Goal: Contribute content: Add original content to the website for others to see

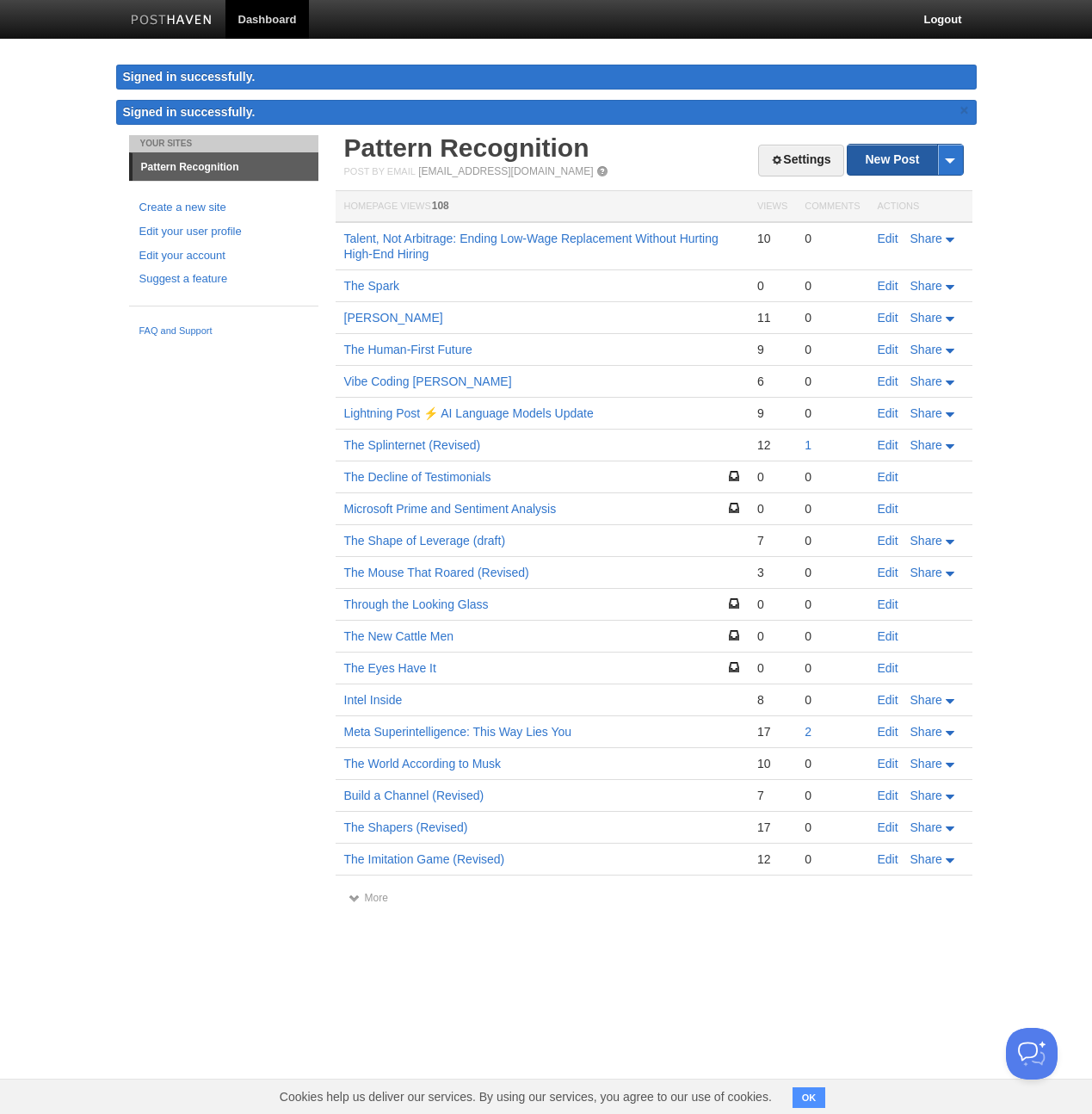
click at [895, 157] on link "New Post" at bounding box center [904, 159] width 114 height 30
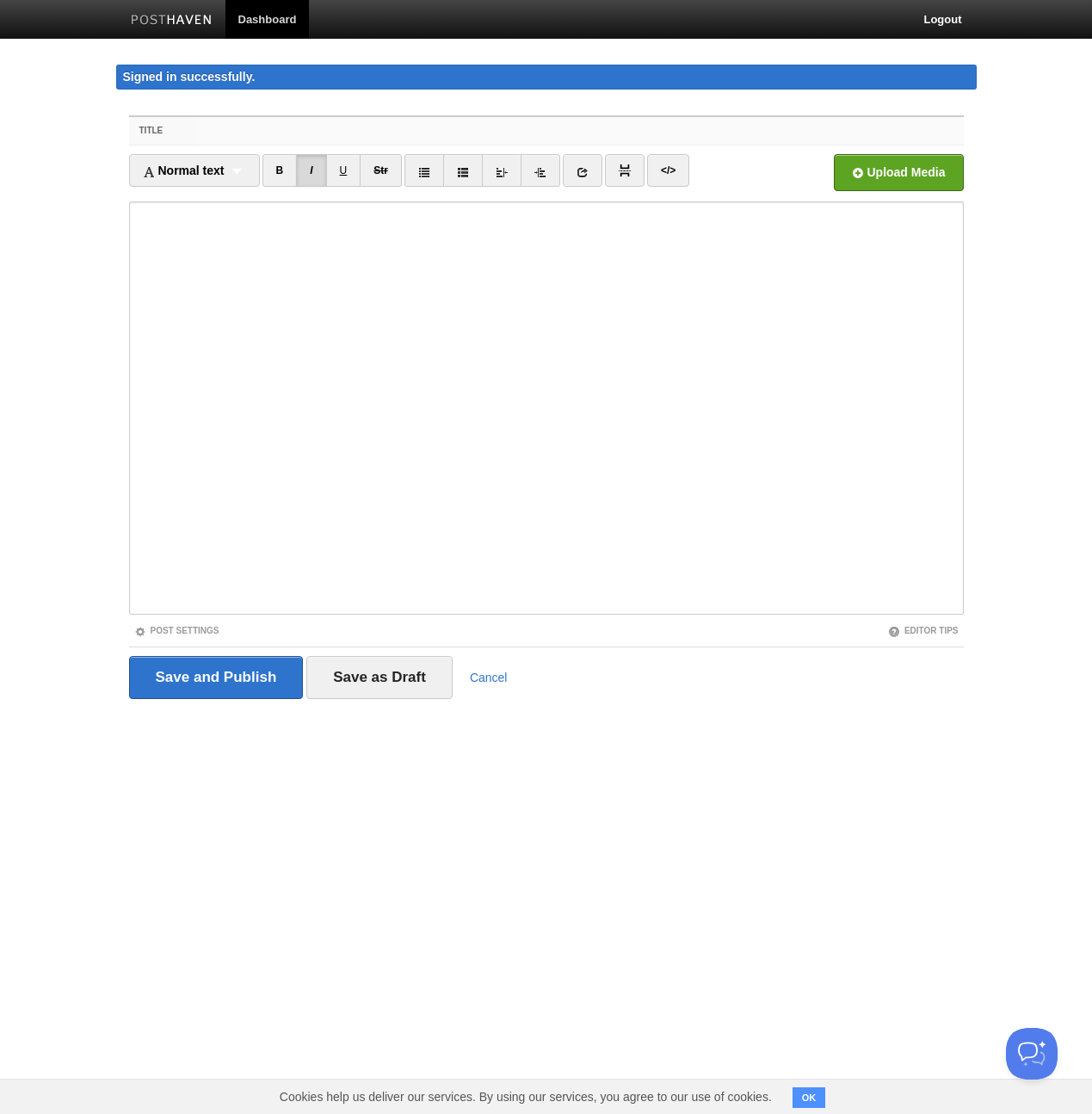
click at [285, 133] on input "Title" at bounding box center [580, 131] width 764 height 27
paste input "Lore ip d sitam cons adipi el ***Sed Doeiusmod te Incidid***, utlabor et dolor …"
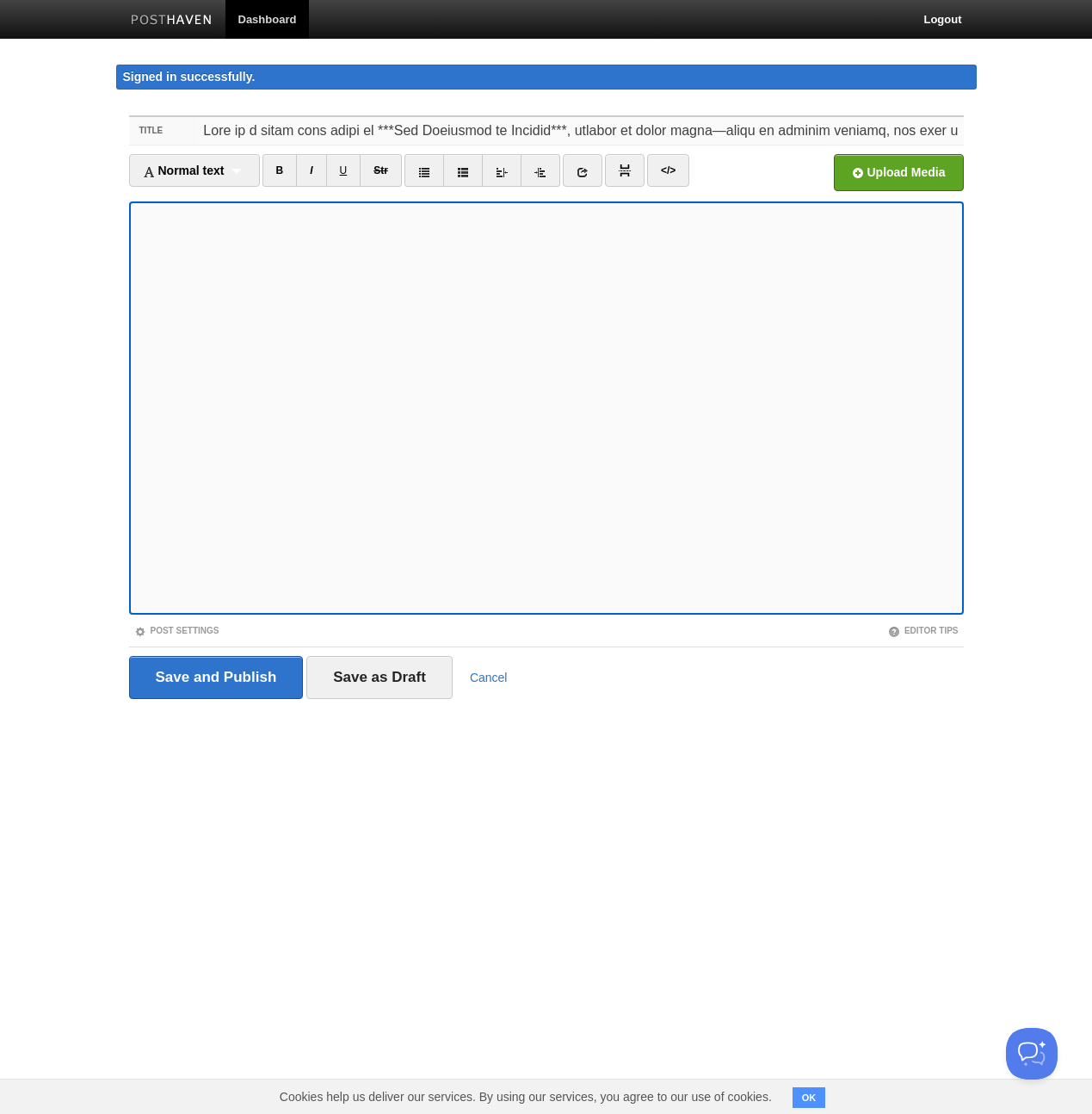
click at [334, 138] on input "Title" at bounding box center [580, 131] width 764 height 27
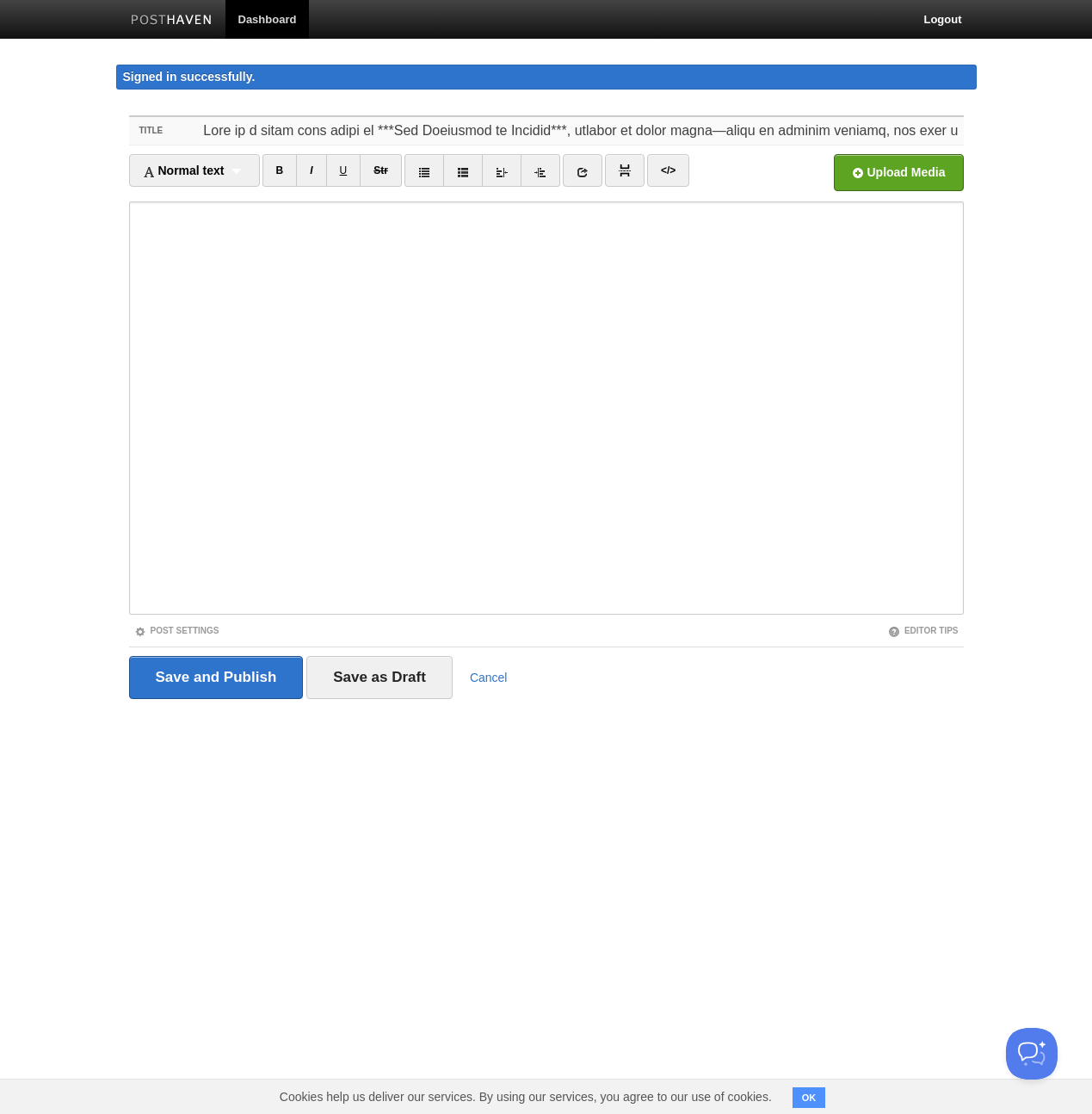
click at [334, 138] on input "Title" at bounding box center [580, 131] width 764 height 27
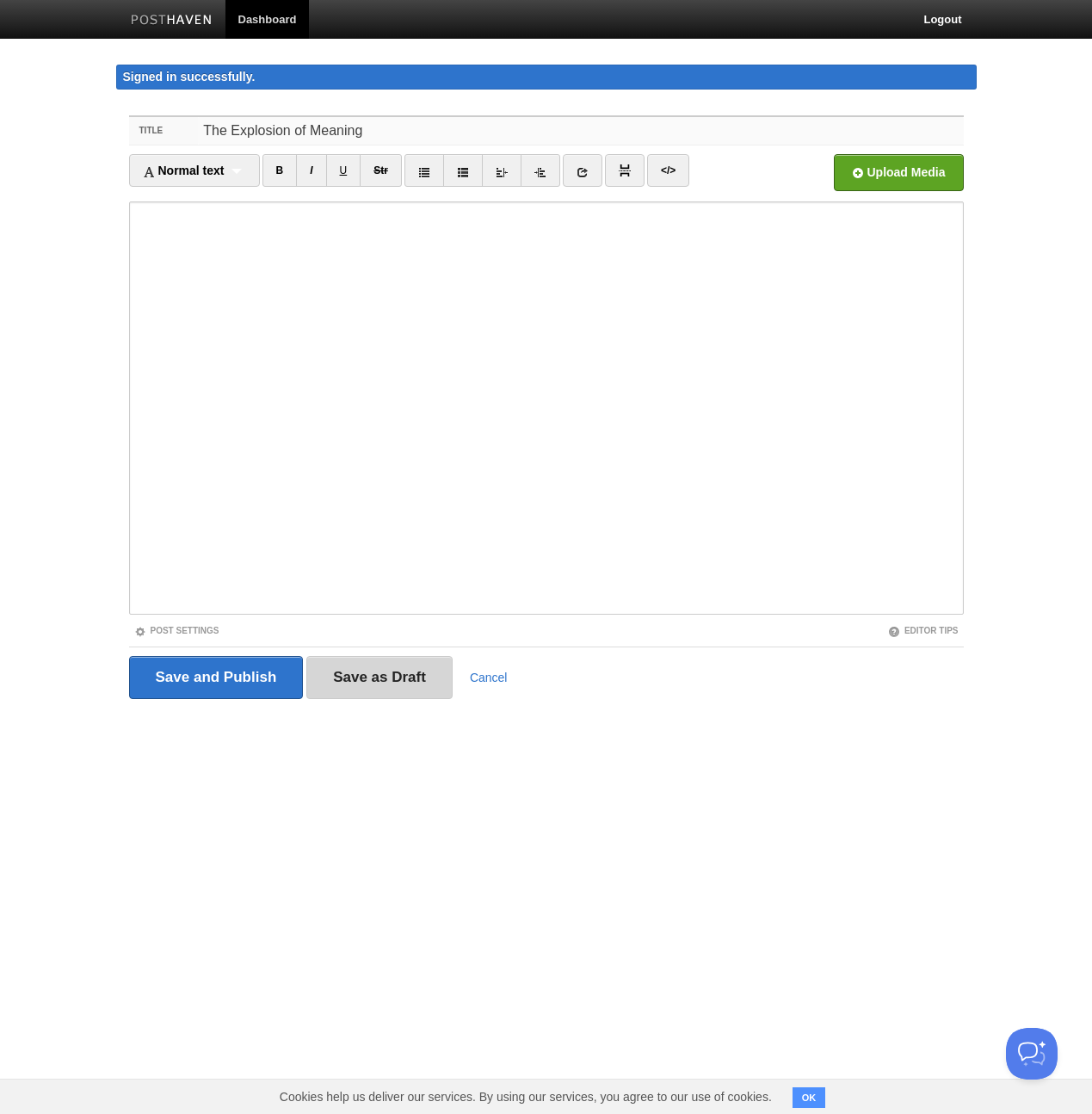
type input "The Explosion of Meaning"
click at [374, 672] on input "Save as Draft" at bounding box center [379, 678] width 147 height 43
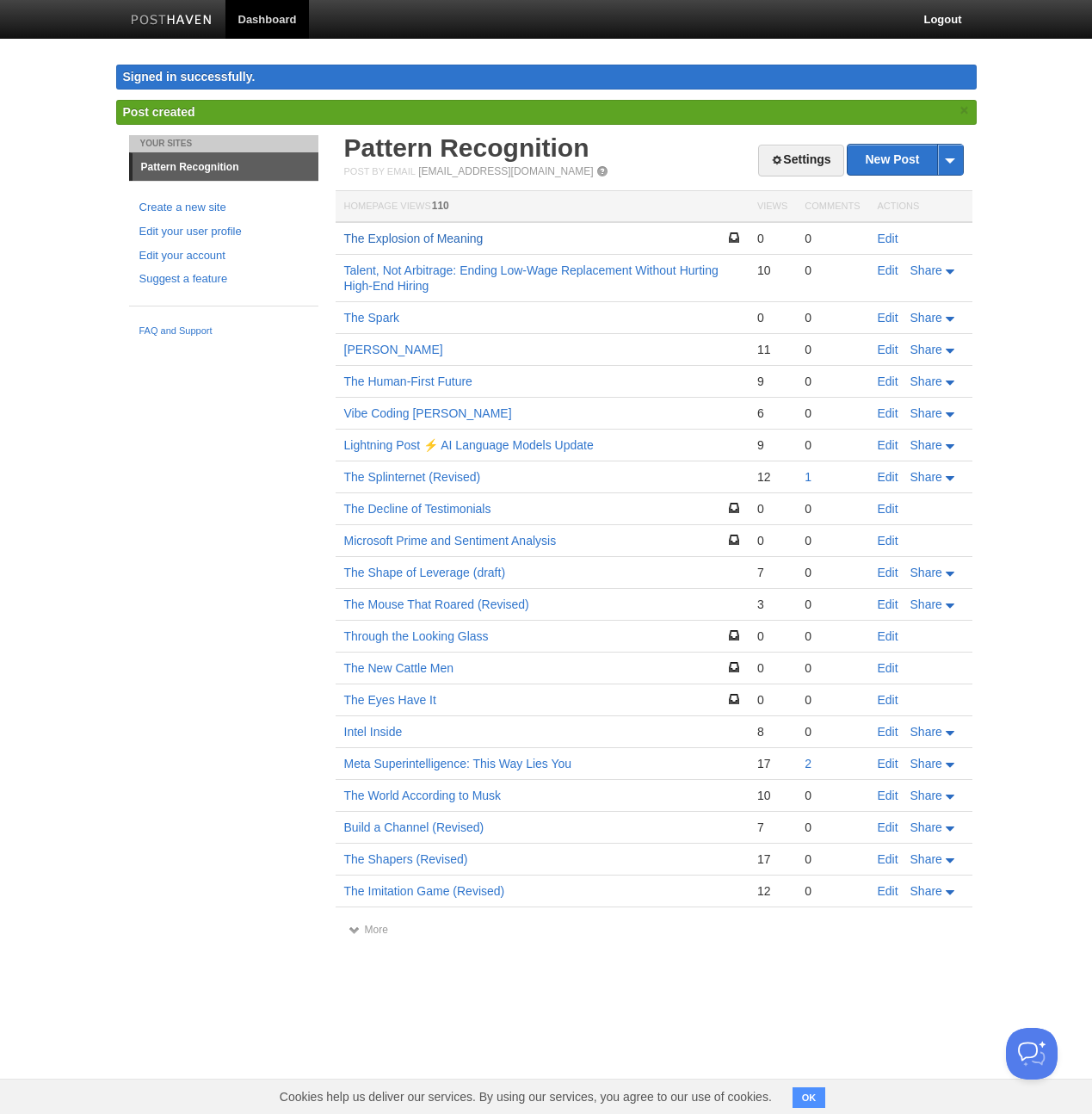
click at [445, 241] on link "The Explosion of Meaning" at bounding box center [414, 239] width 140 height 14
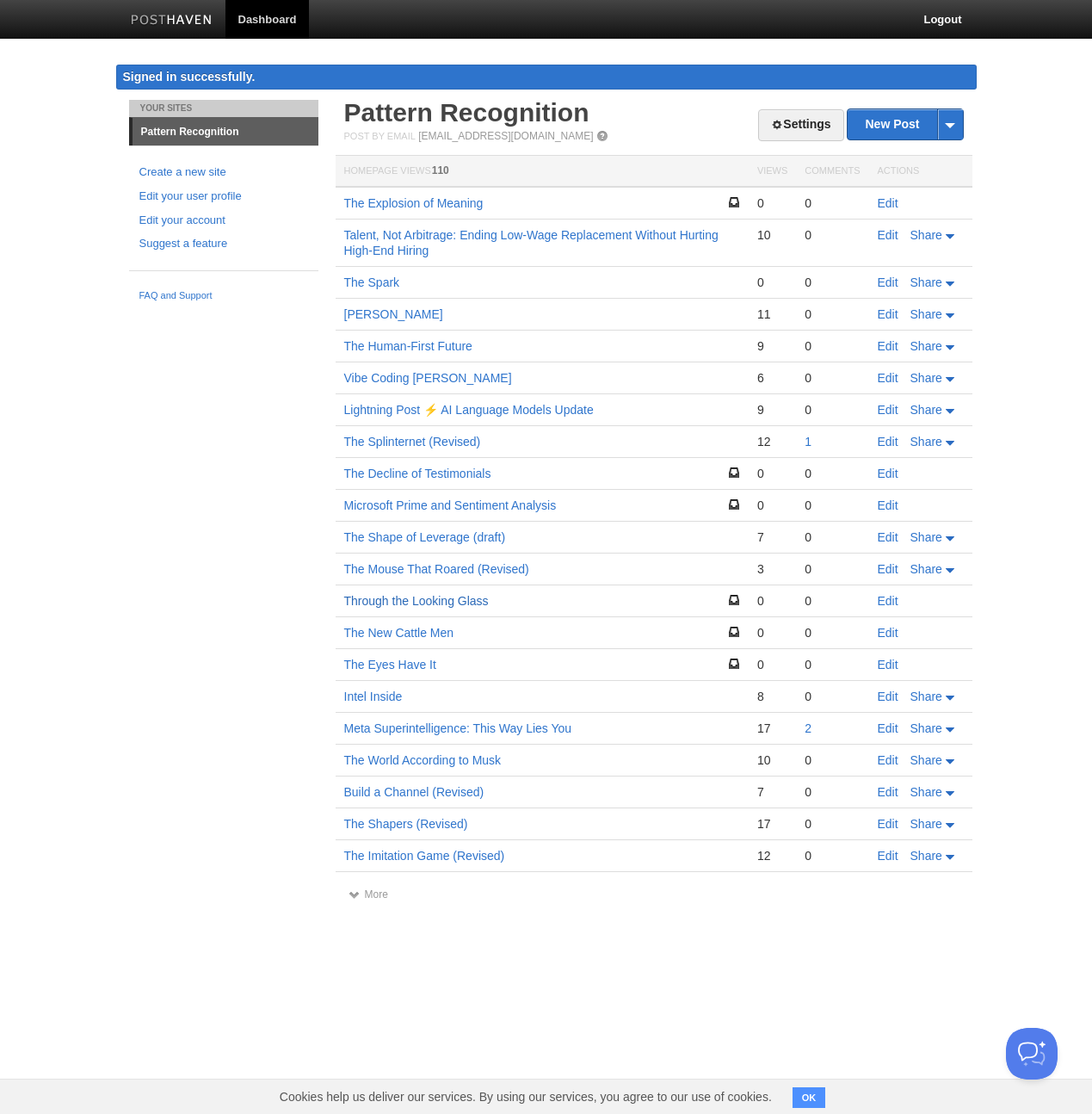
click at [390, 599] on link "Through the Looking Glass" at bounding box center [416, 601] width 145 height 14
click at [420, 730] on link "Meta Superintelligence: This Way Lies You" at bounding box center [458, 729] width 228 height 14
click at [375, 893] on link "More" at bounding box center [368, 894] width 39 height 12
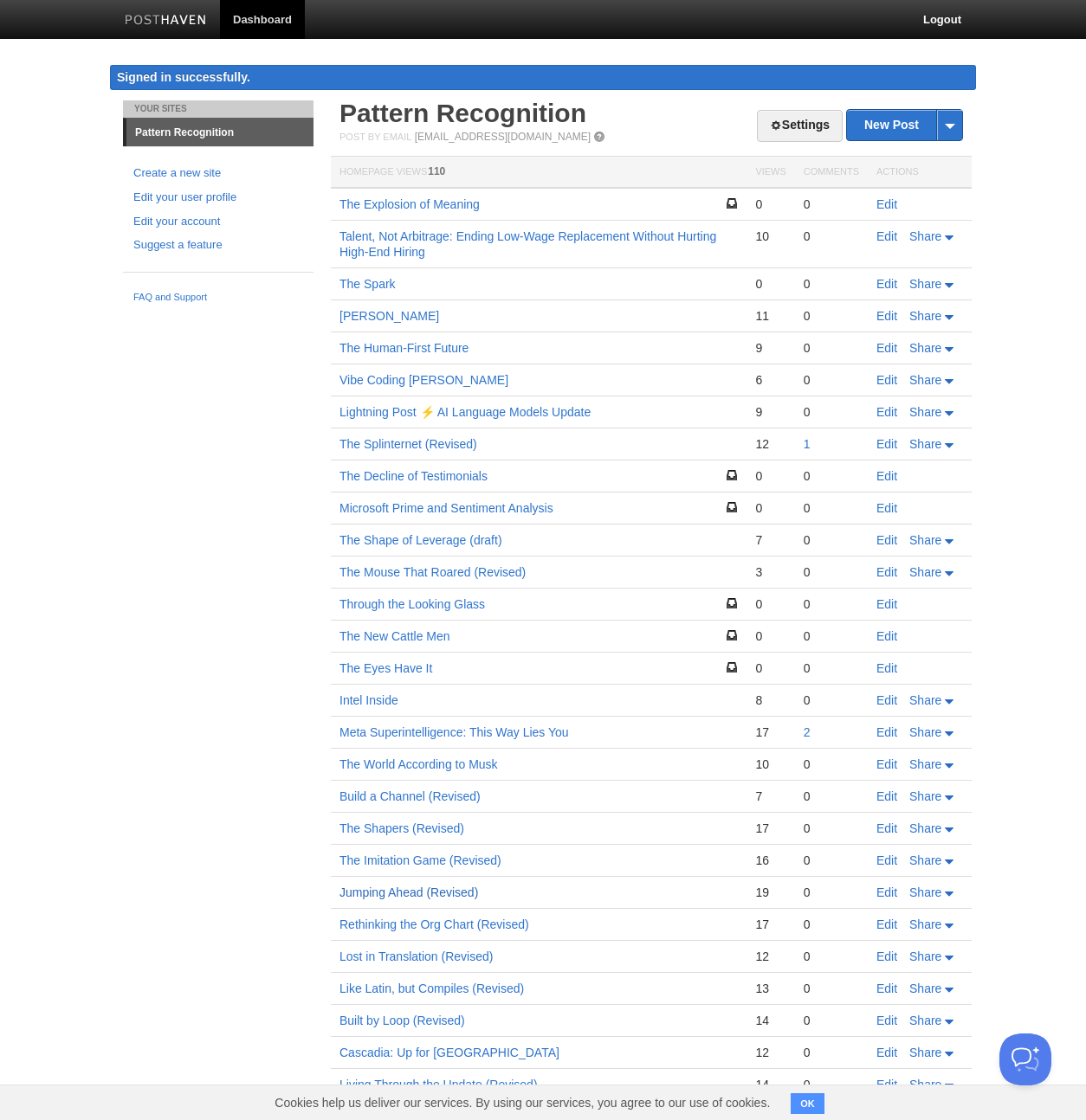
click at [399, 894] on link "Jumping Ahead (Revised)" at bounding box center [408, 892] width 139 height 14
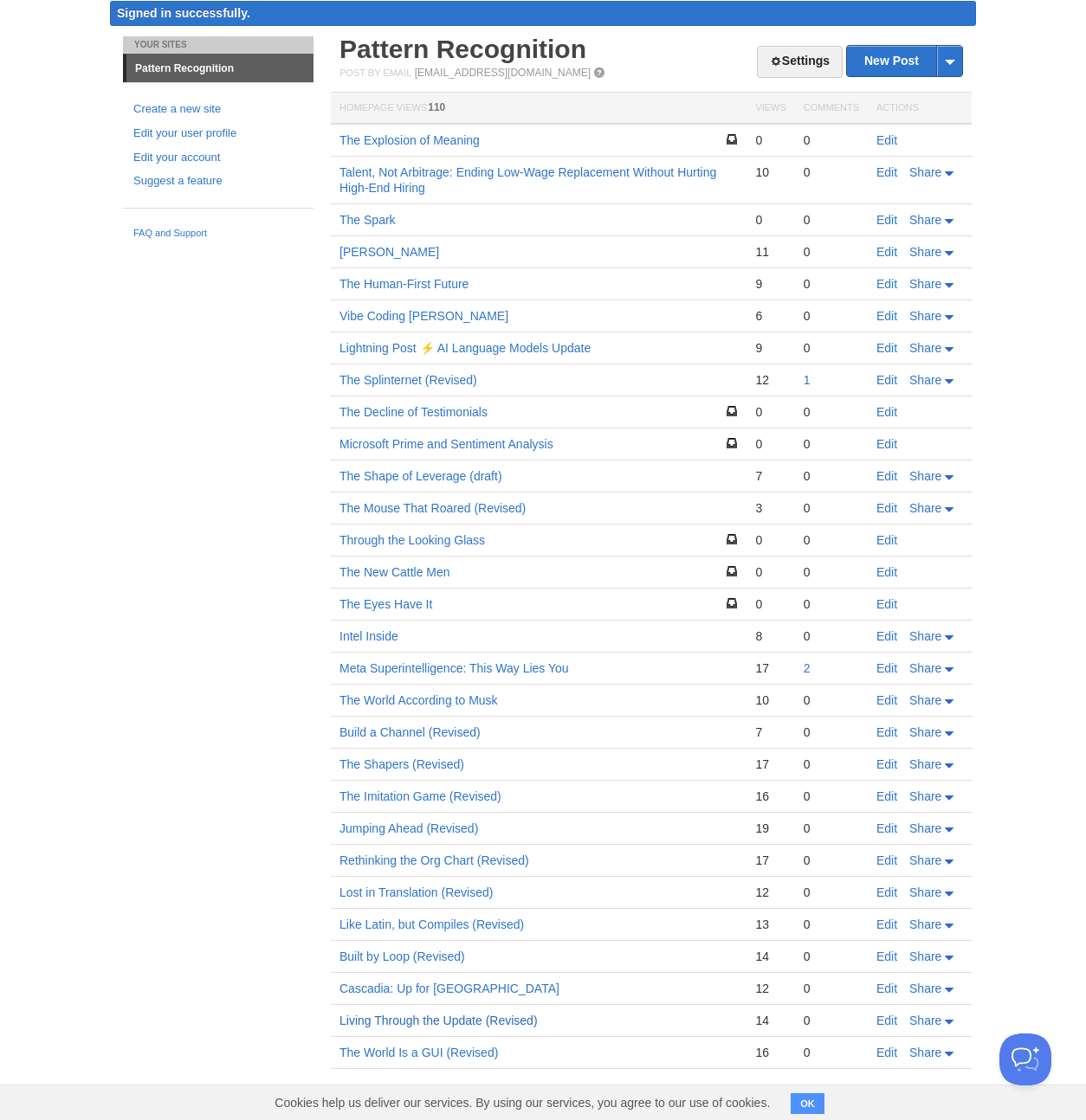
click at [419, 1022] on link "Living Through the Update (Revised)" at bounding box center [439, 1021] width 199 height 14
click at [409, 141] on link "The Explosion of Meaning" at bounding box center [409, 141] width 141 height 14
click at [396, 829] on link "Jumping Ahead (Revised)" at bounding box center [408, 828] width 139 height 14
click at [401, 892] on link "Lost in Translation (Revised)" at bounding box center [416, 892] width 153 height 14
click at [373, 764] on link "The Shapers (Revised)" at bounding box center [401, 764] width 125 height 14
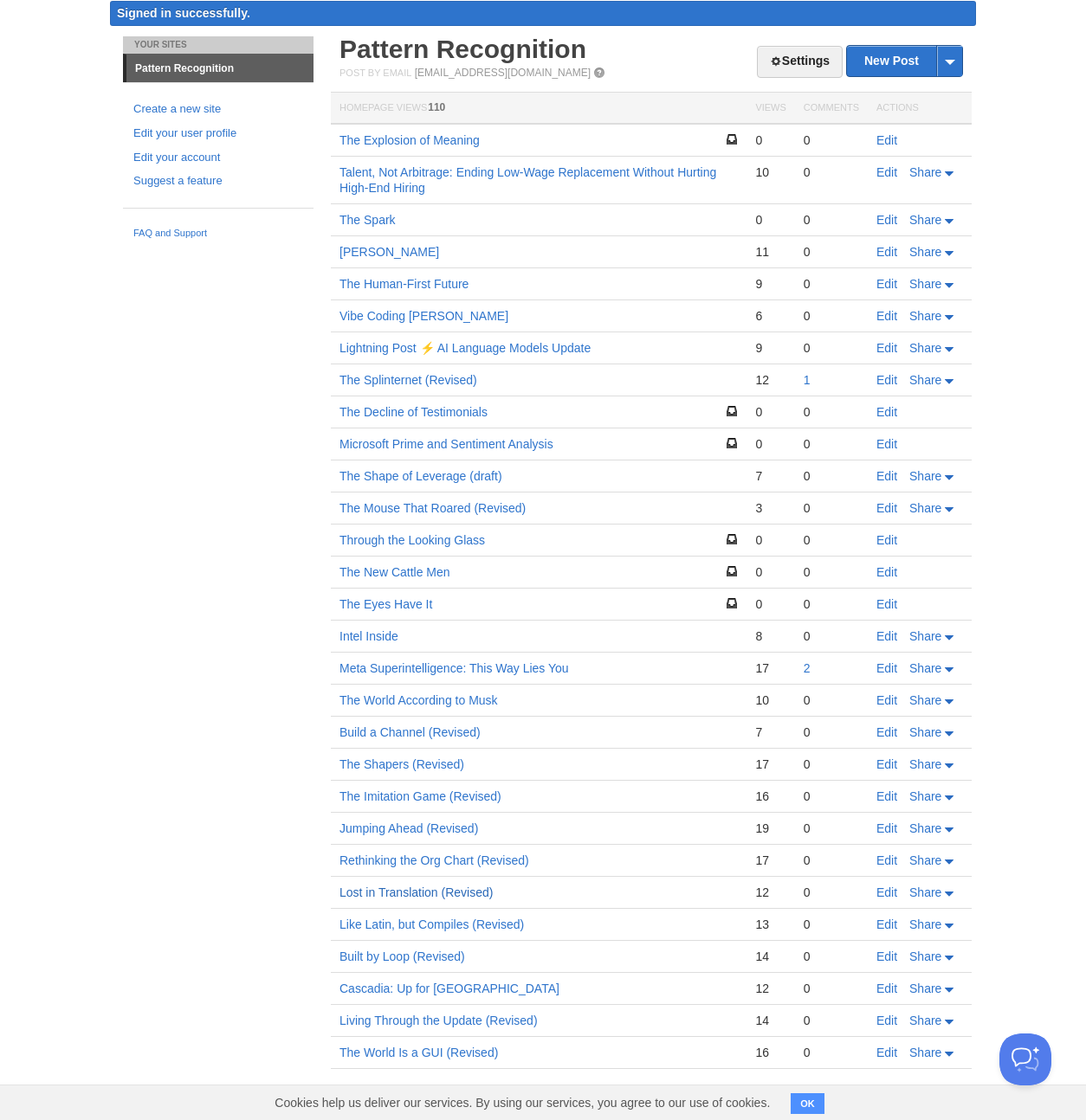
click at [398, 892] on link "Lost in Translation (Revised)" at bounding box center [416, 892] width 153 height 14
click at [377, 763] on link "The Shapers (Revised)" at bounding box center [401, 764] width 125 height 14
click at [395, 922] on link "Like Latin, but Compiles (Revised)" at bounding box center [431, 924] width 184 height 14
click at [405, 1051] on link "The World Is a GUI (Revised)" at bounding box center [418, 1052] width 158 height 14
click at [459, 140] on link "The Explosion of Meaning" at bounding box center [409, 141] width 141 height 14
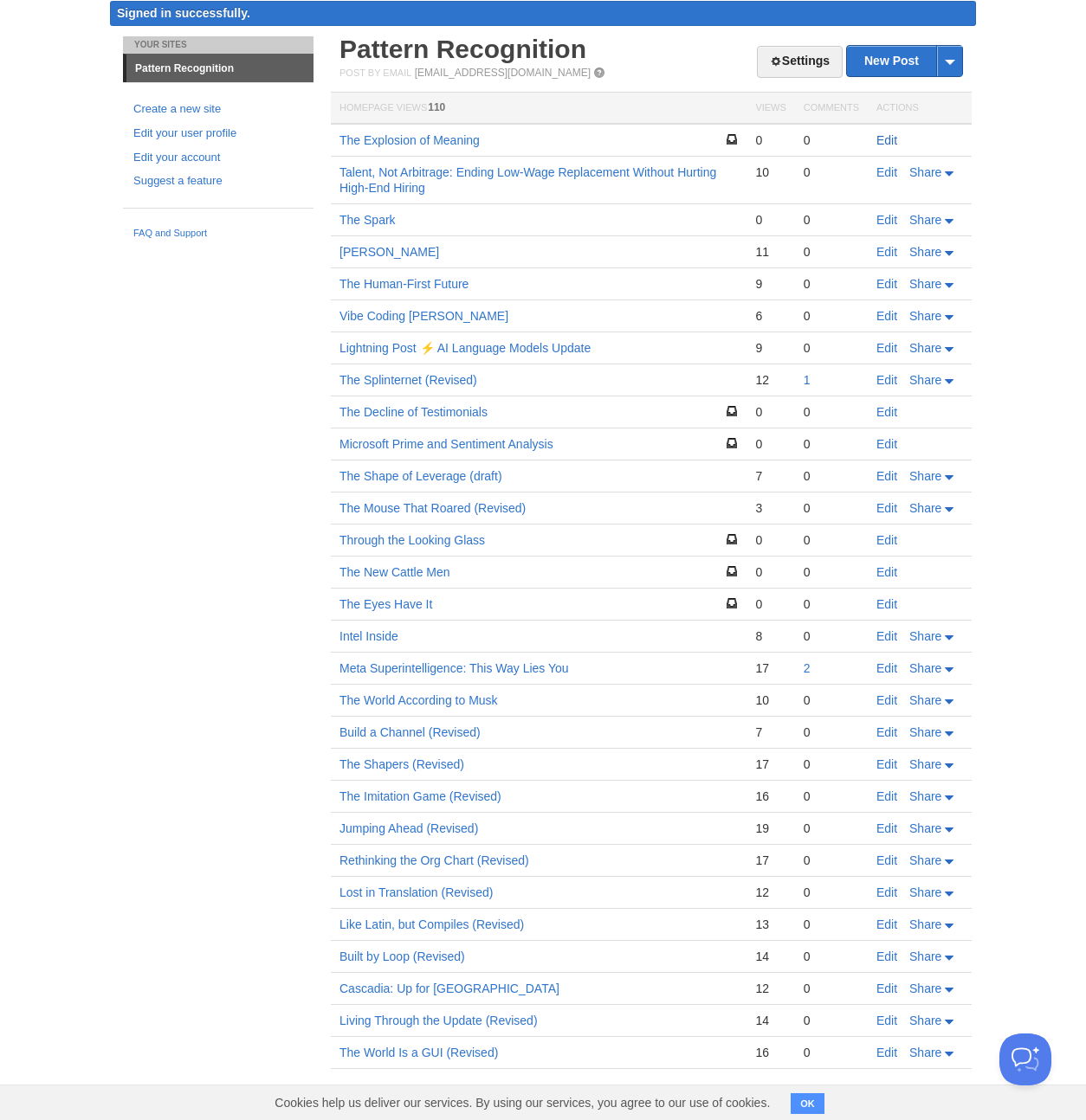
click at [884, 141] on link "Edit" at bounding box center [886, 141] width 21 height 14
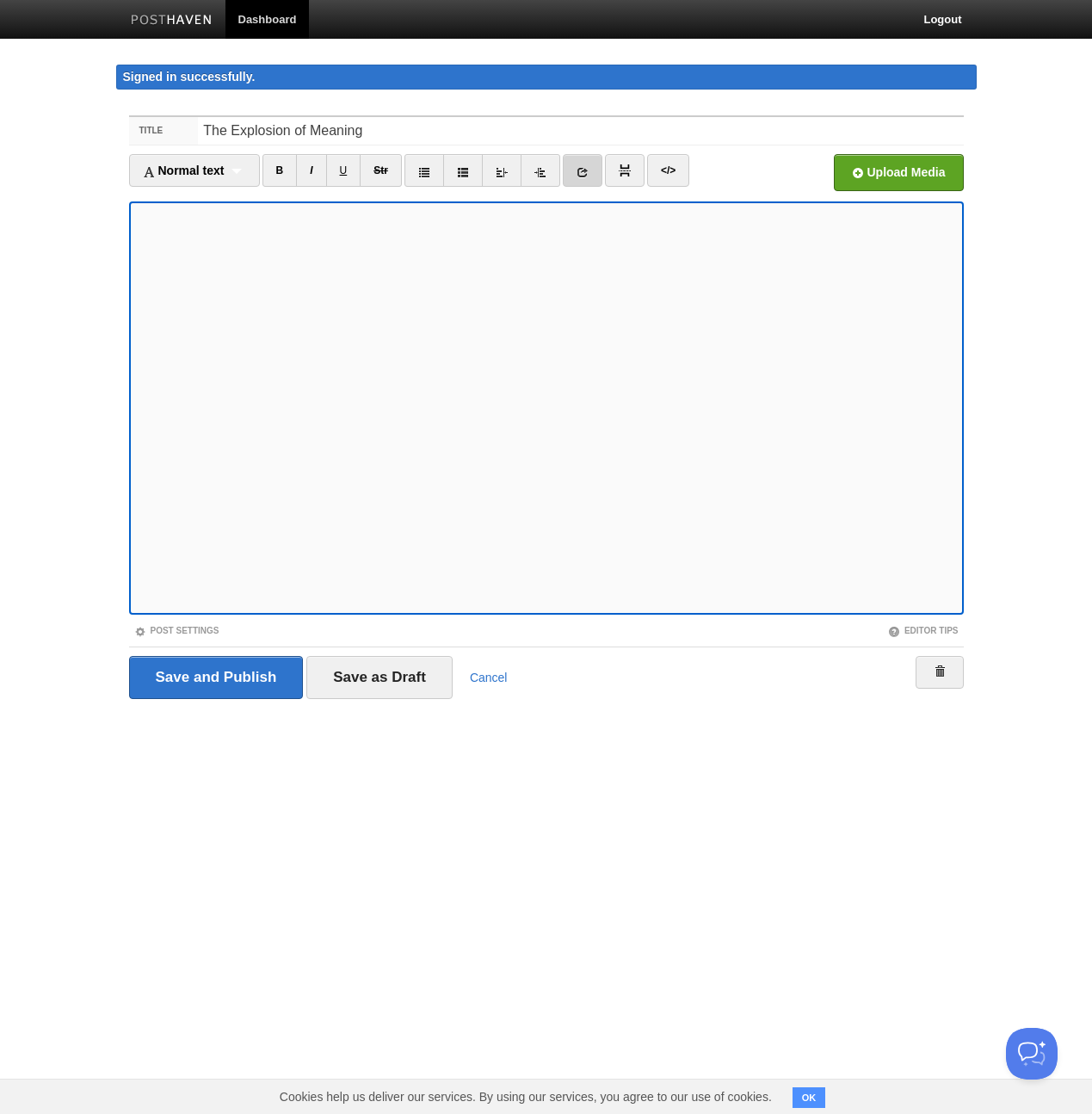
click at [588, 168] on icon at bounding box center [583, 172] width 12 height 12
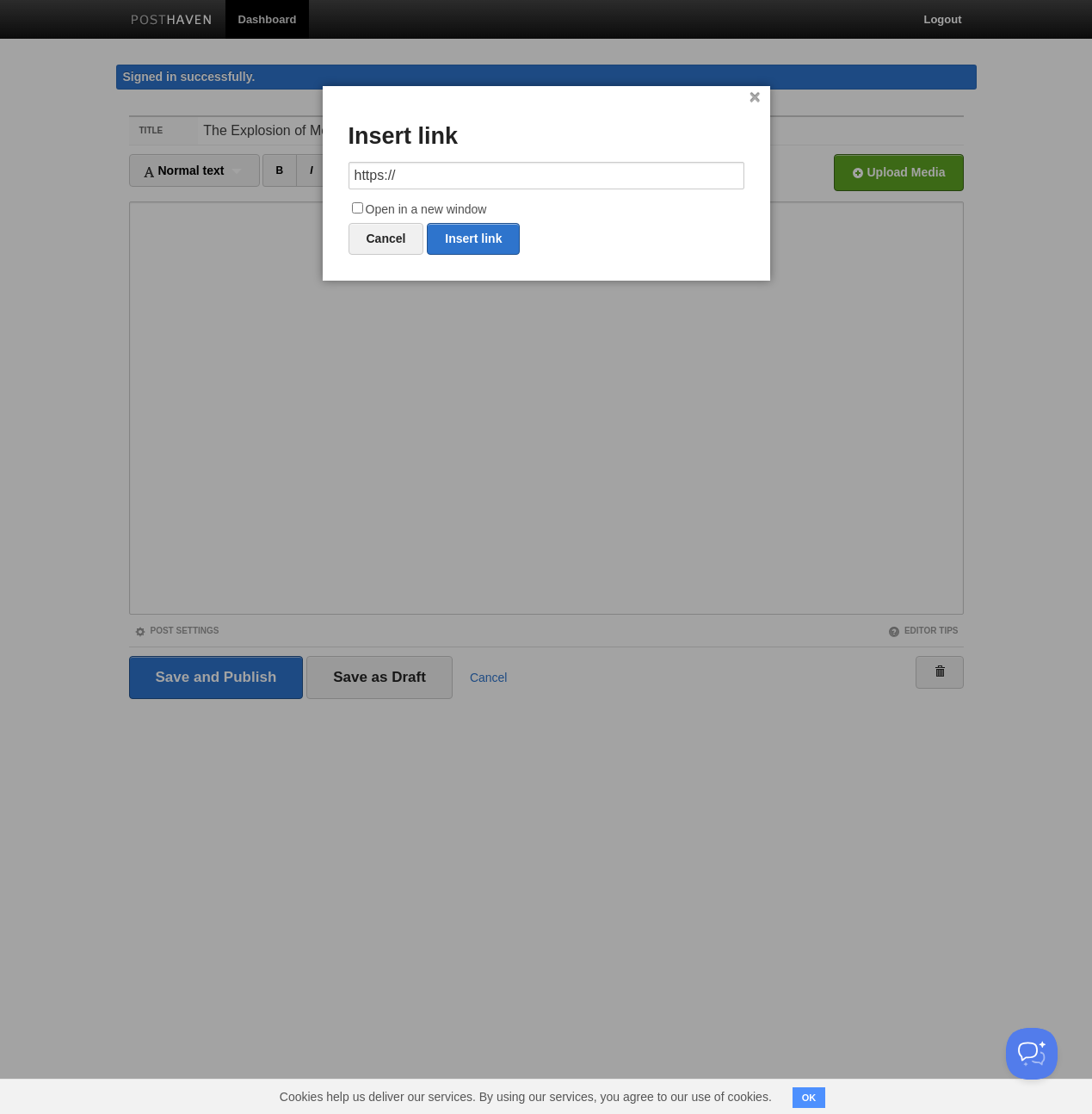
click at [588, 168] on input "https://" at bounding box center [546, 175] width 396 height 27
type input "https://mike.hendrick.net/2190236"
click at [356, 207] on input "Open in a new window" at bounding box center [357, 207] width 11 height 11
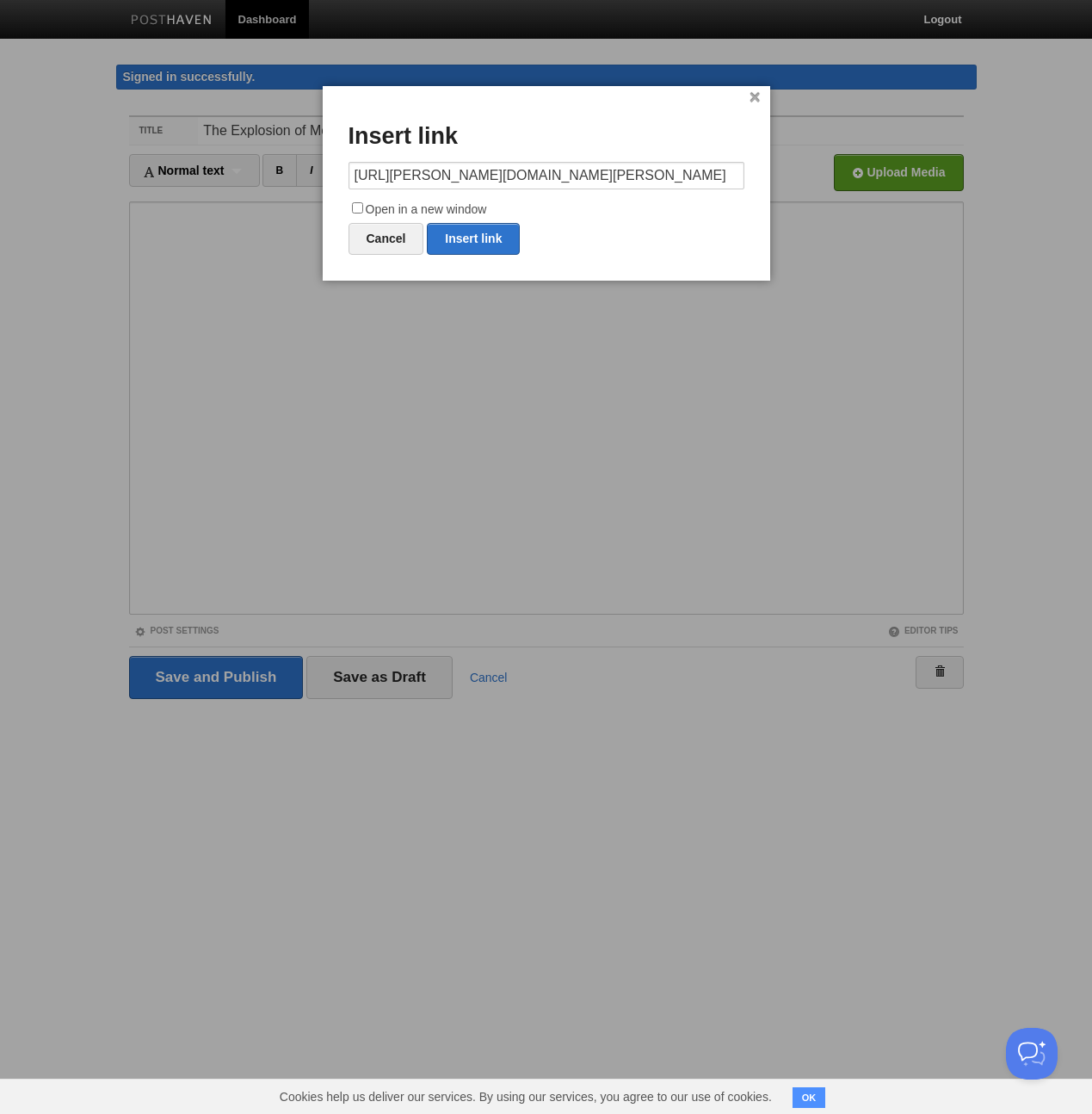
checkbox input "true"
click at [472, 240] on link "Insert link" at bounding box center [473, 239] width 93 height 32
type input "https://"
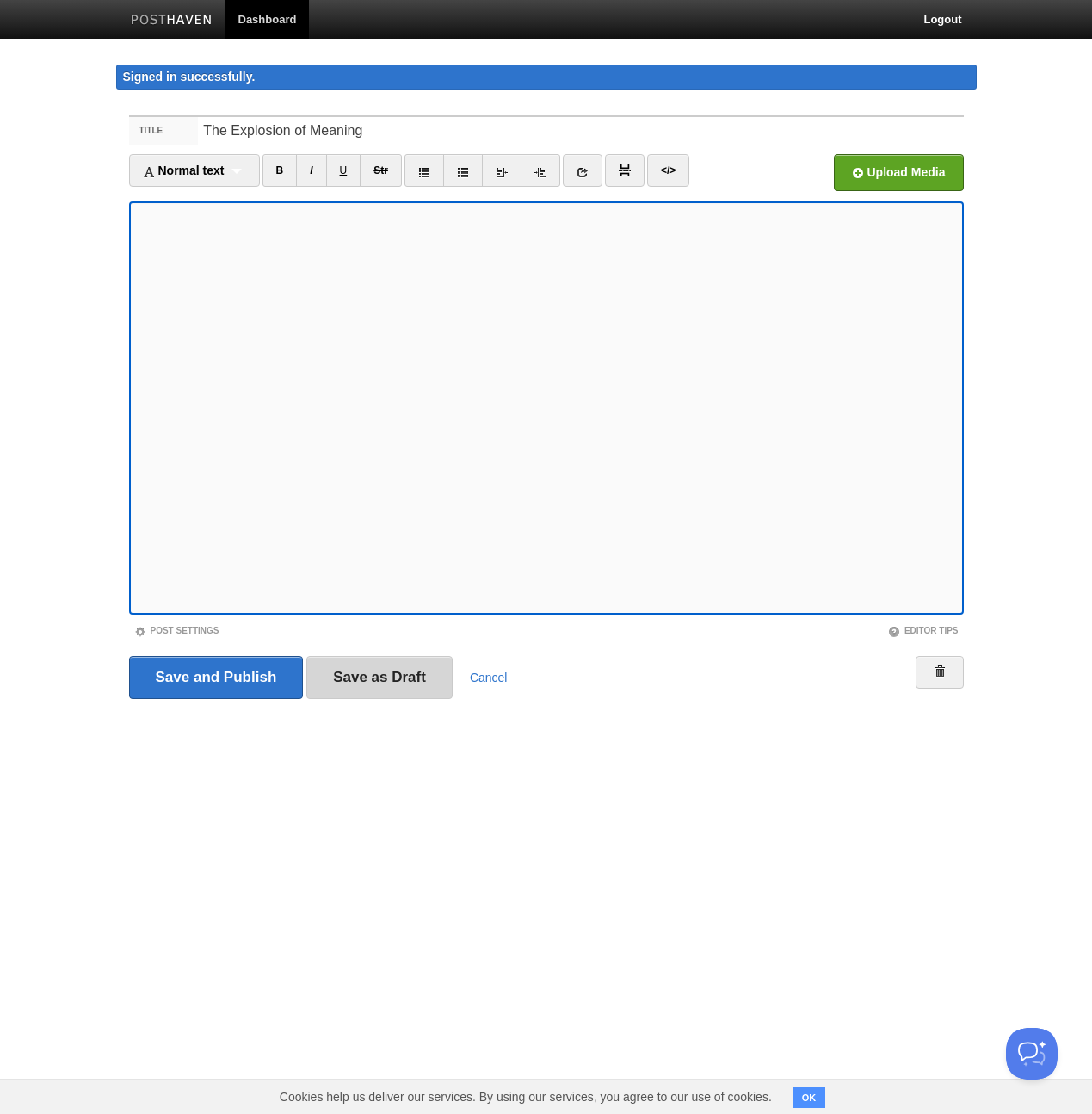
click at [367, 681] on input "Save as Draft" at bounding box center [379, 678] width 147 height 43
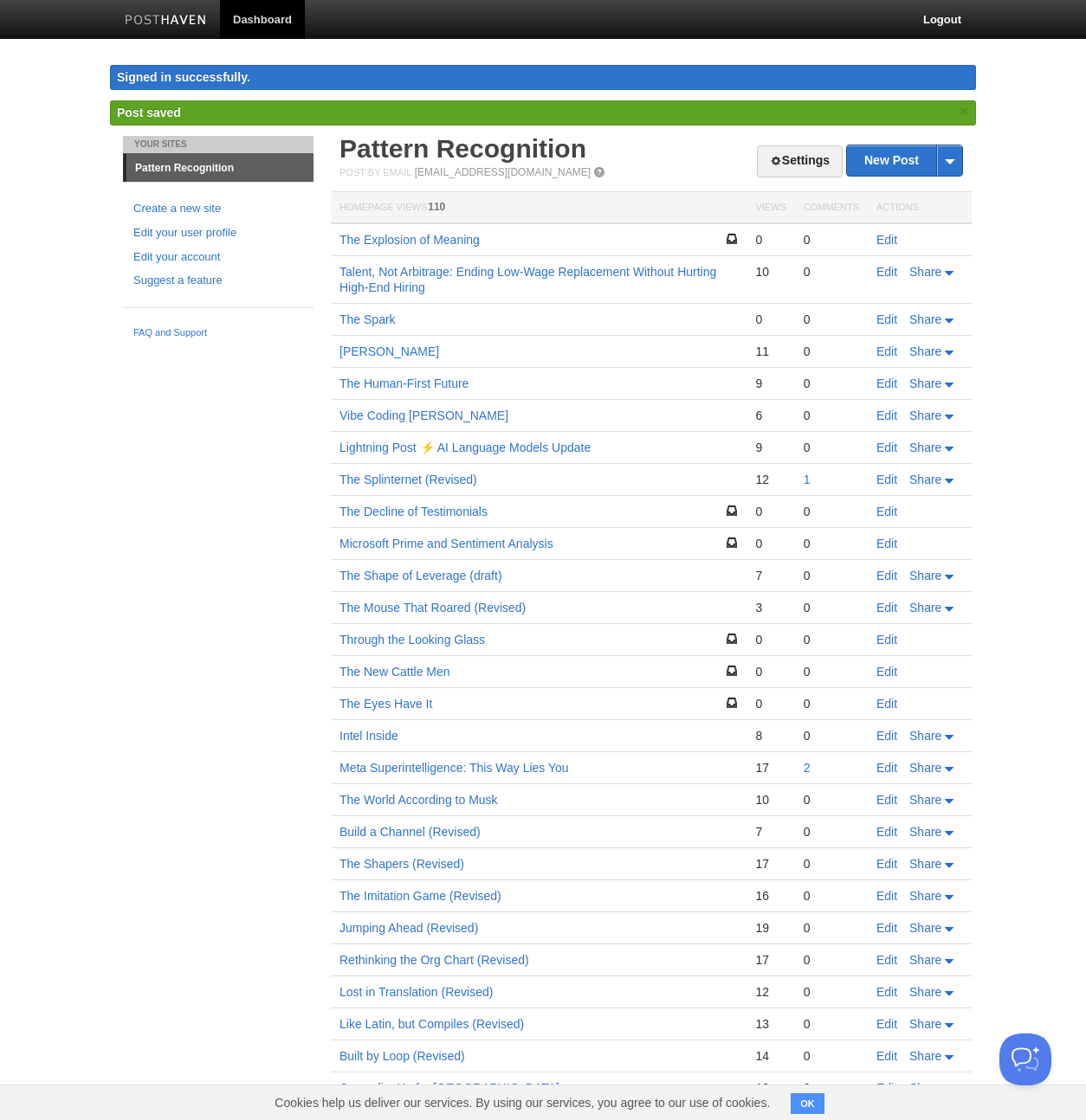
click at [813, 1102] on button "OK" at bounding box center [808, 1103] width 33 height 21
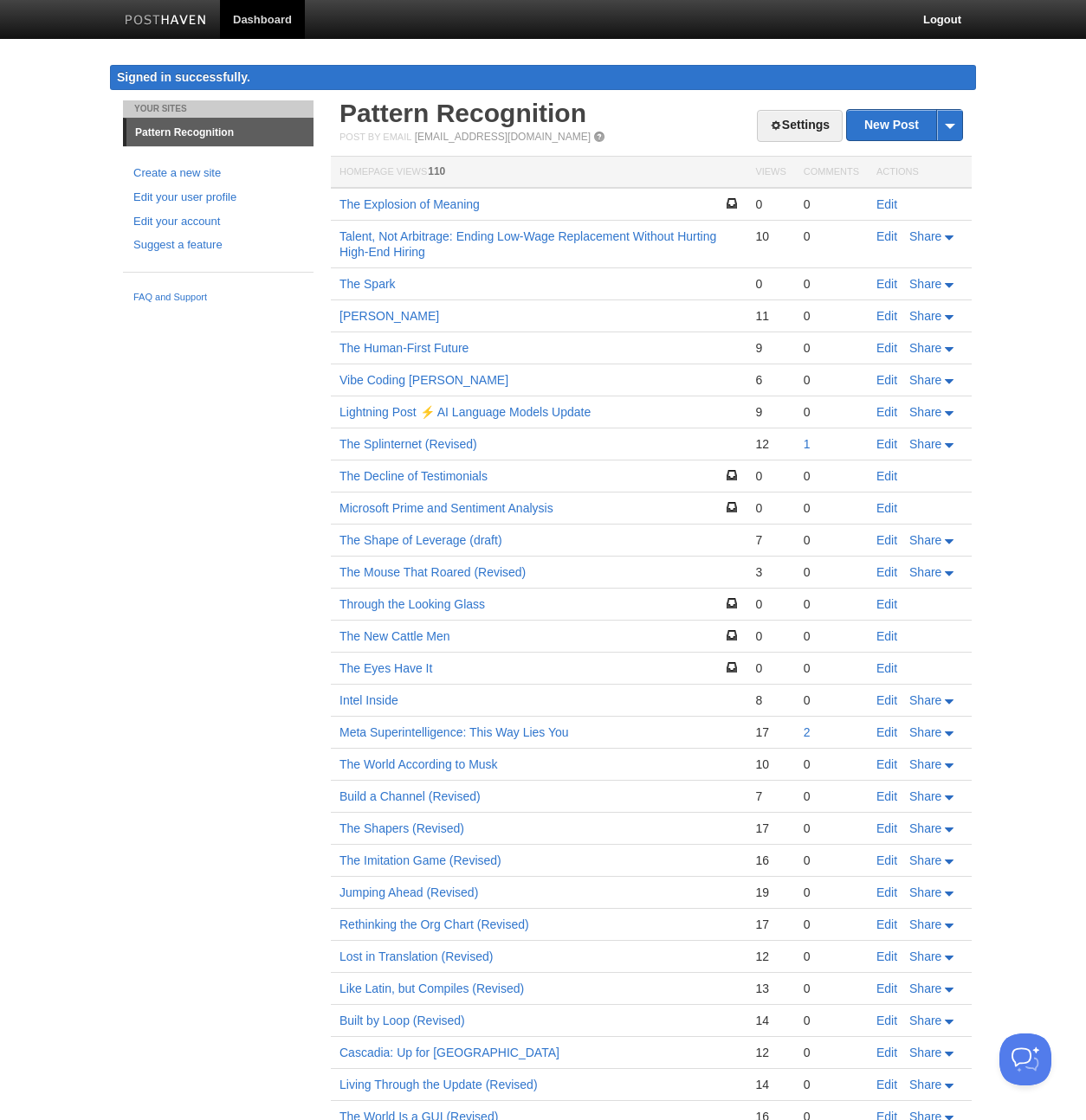
click at [96, 493] on body "Dashboard Logout Signed in successfully. Signed in successfully. × Post created…" at bounding box center [543, 592] width 1086 height 1184
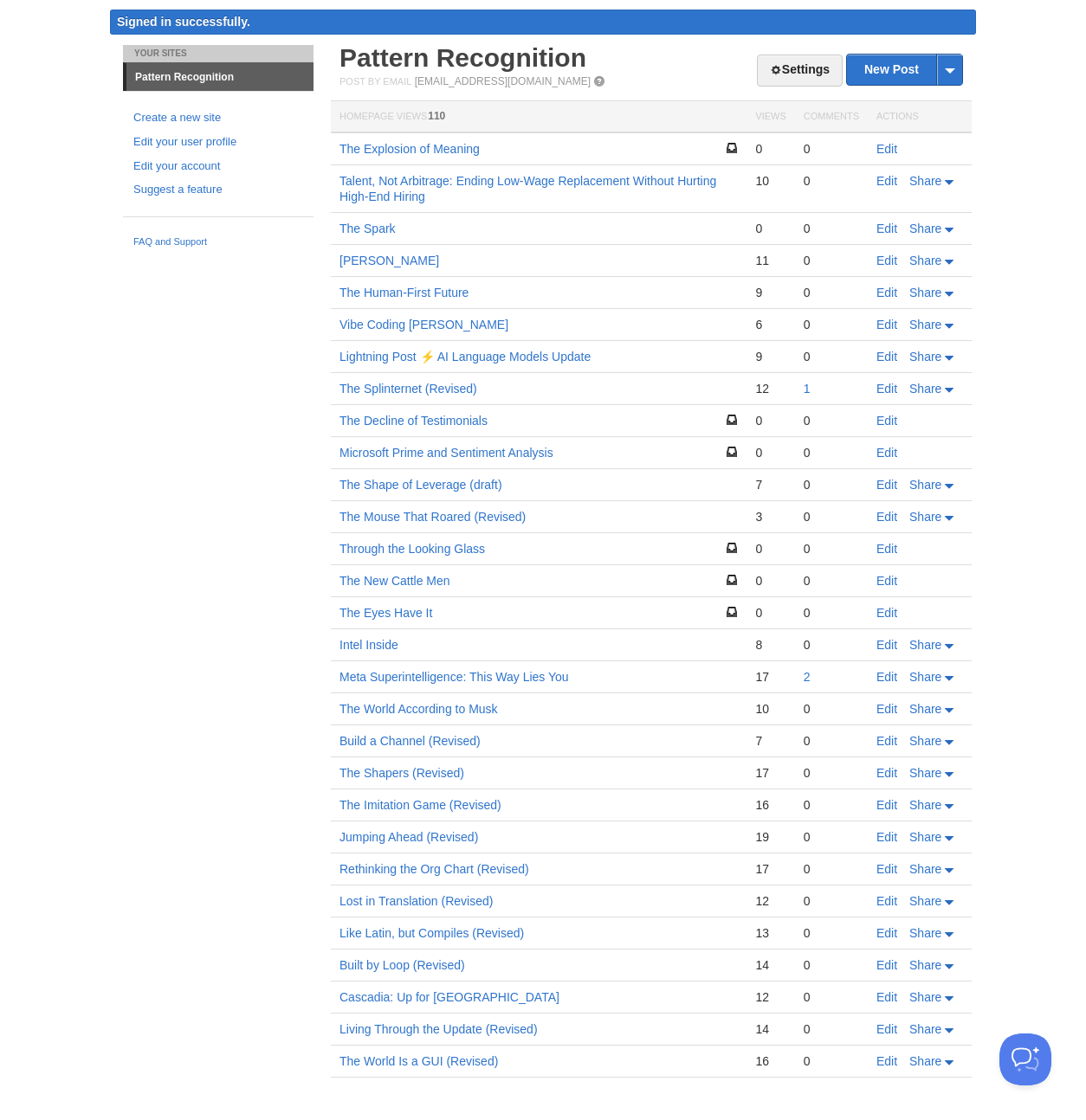
scroll to position [64, 0]
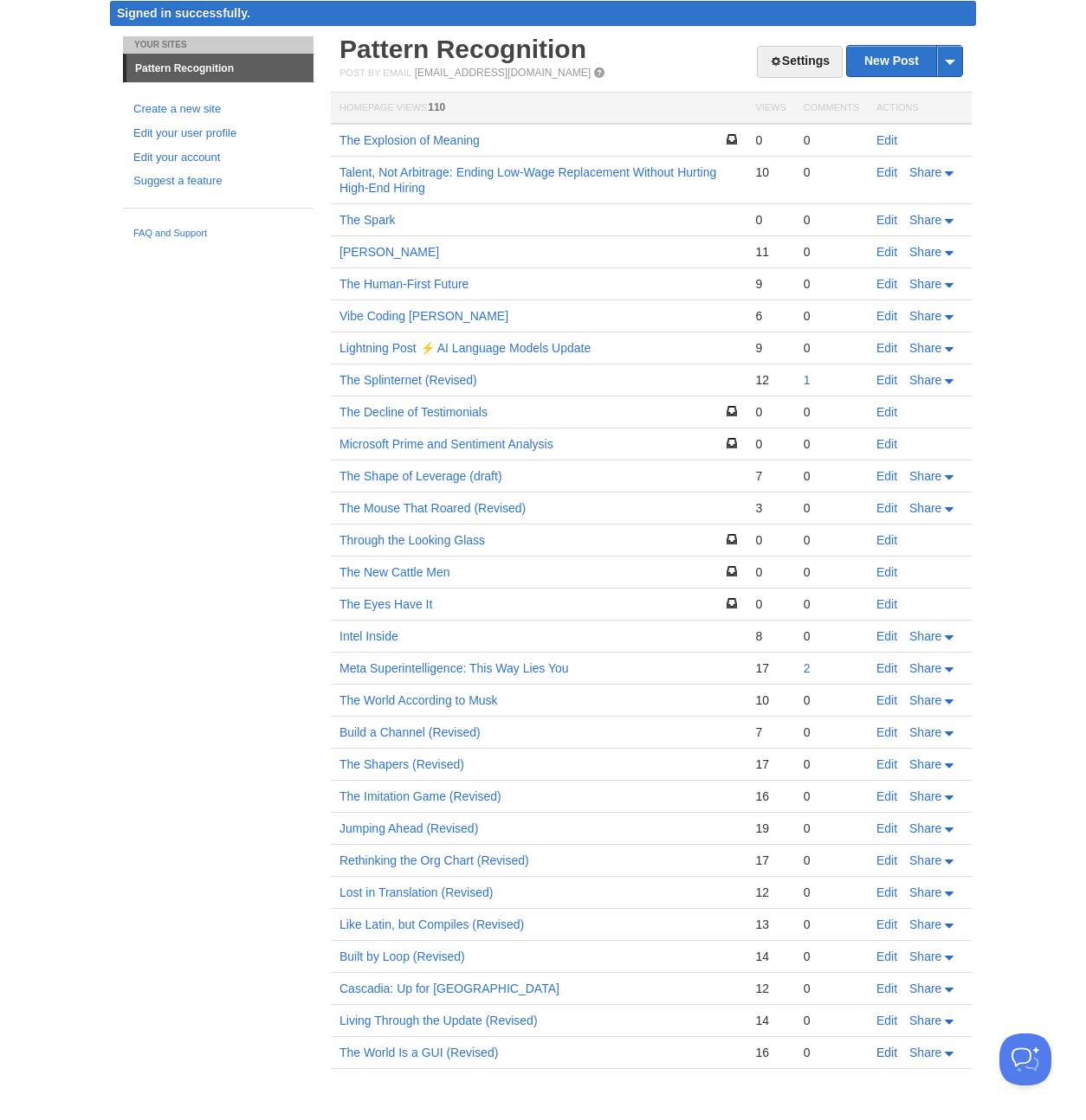
click at [891, 1054] on link "Edit" at bounding box center [886, 1052] width 21 height 14
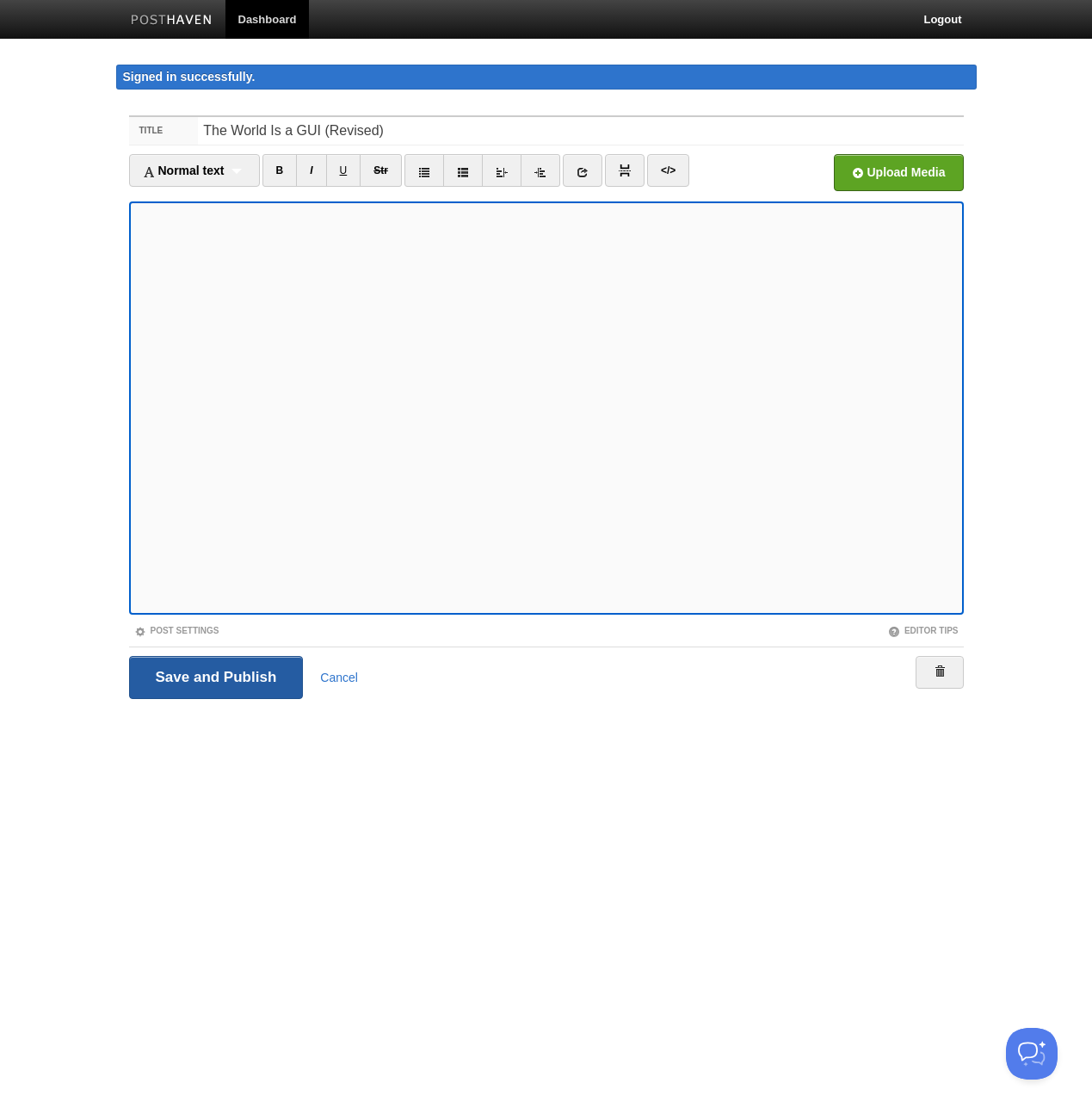
click at [210, 674] on input "Save and Publish" at bounding box center [216, 678] width 175 height 43
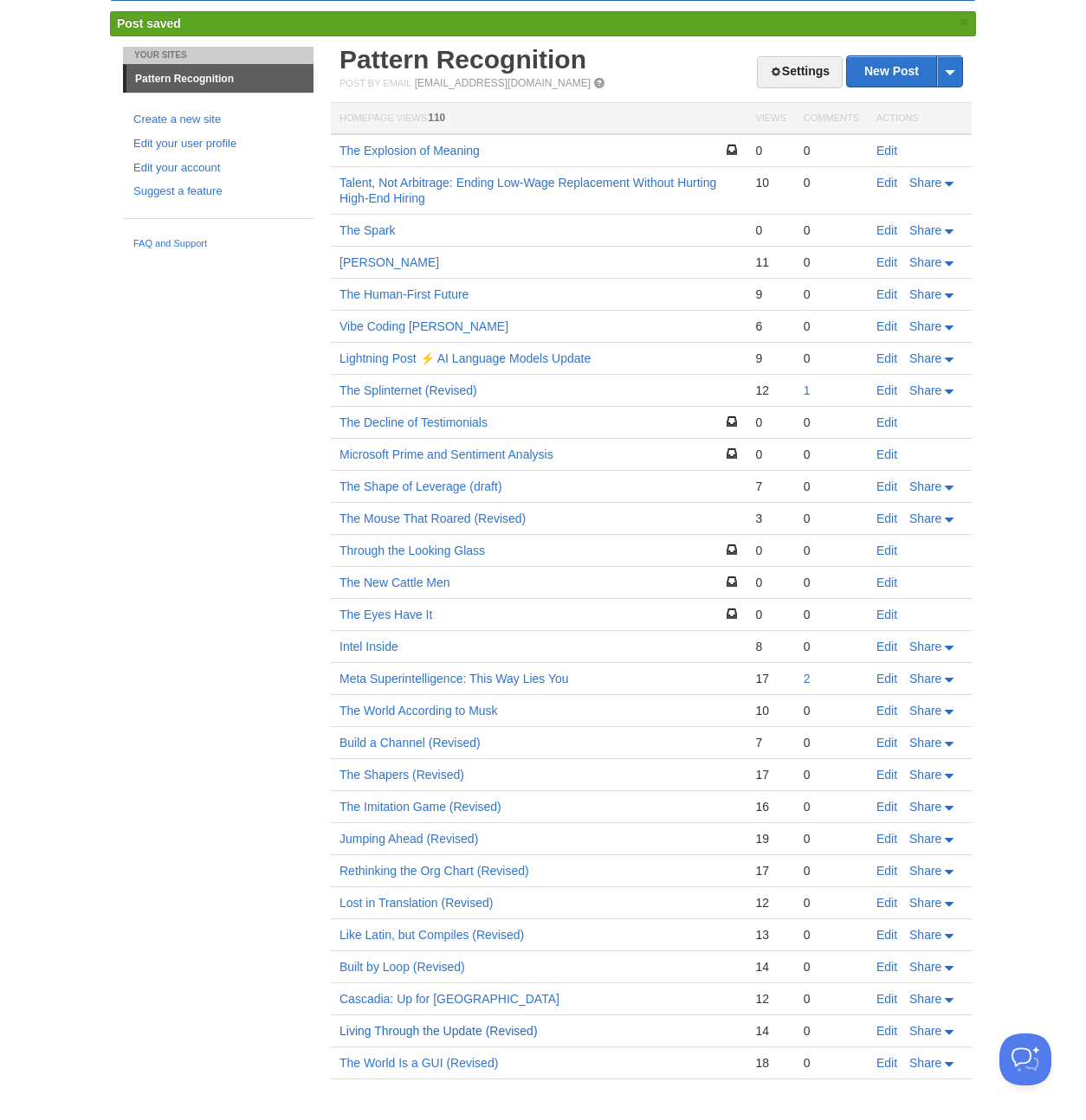
scroll to position [64, 0]
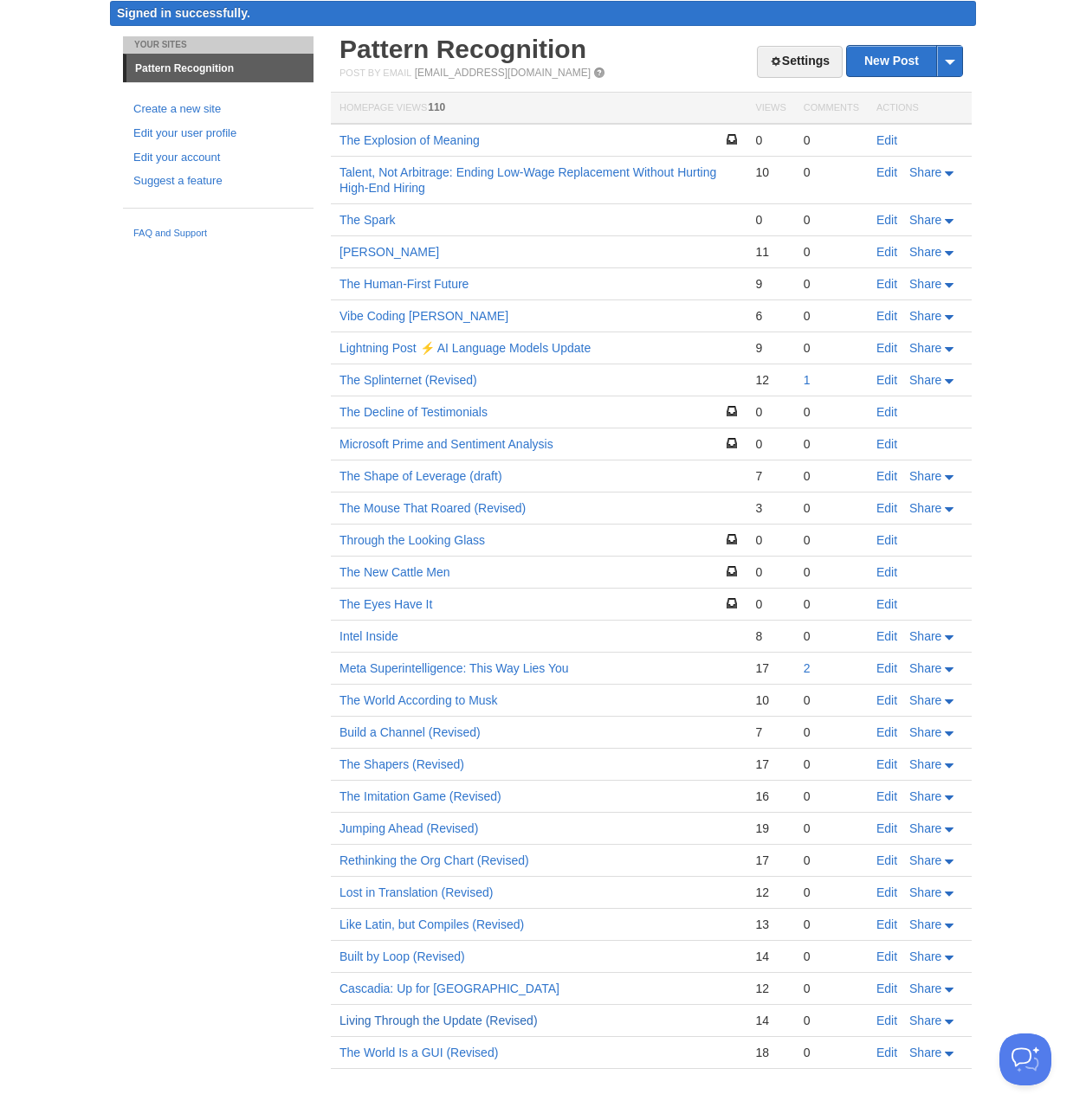
click at [428, 1033] on td "Living Through the Update (Revised)" at bounding box center [538, 1021] width 415 height 32
click at [443, 1054] on link "The World Is a GUI (Revised)" at bounding box center [418, 1052] width 158 height 14
click at [882, 1050] on link "Edit" at bounding box center [886, 1052] width 21 height 14
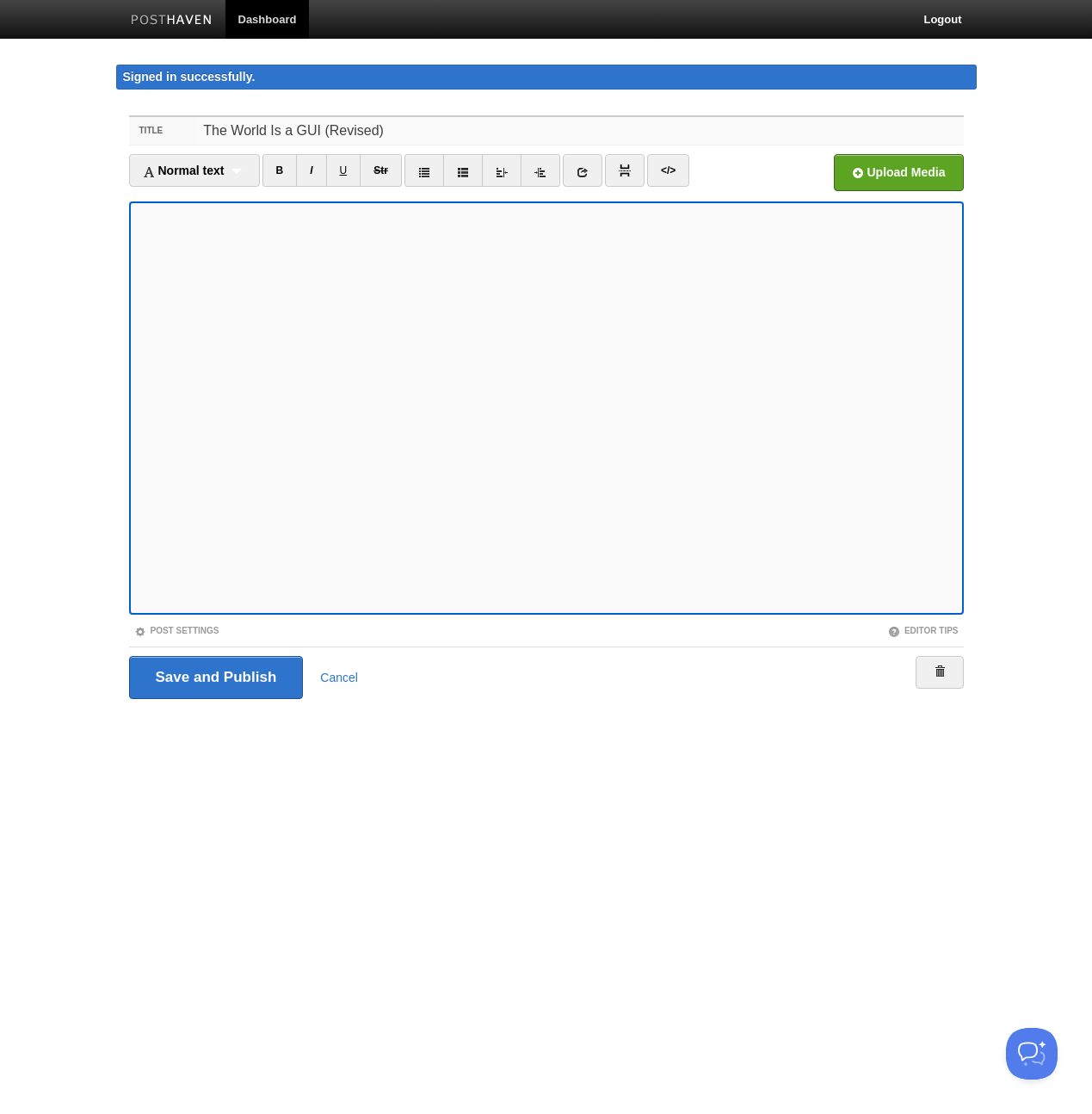
click at [436, 138] on input "The World Is a GUI (Revised)" at bounding box center [580, 131] width 764 height 27
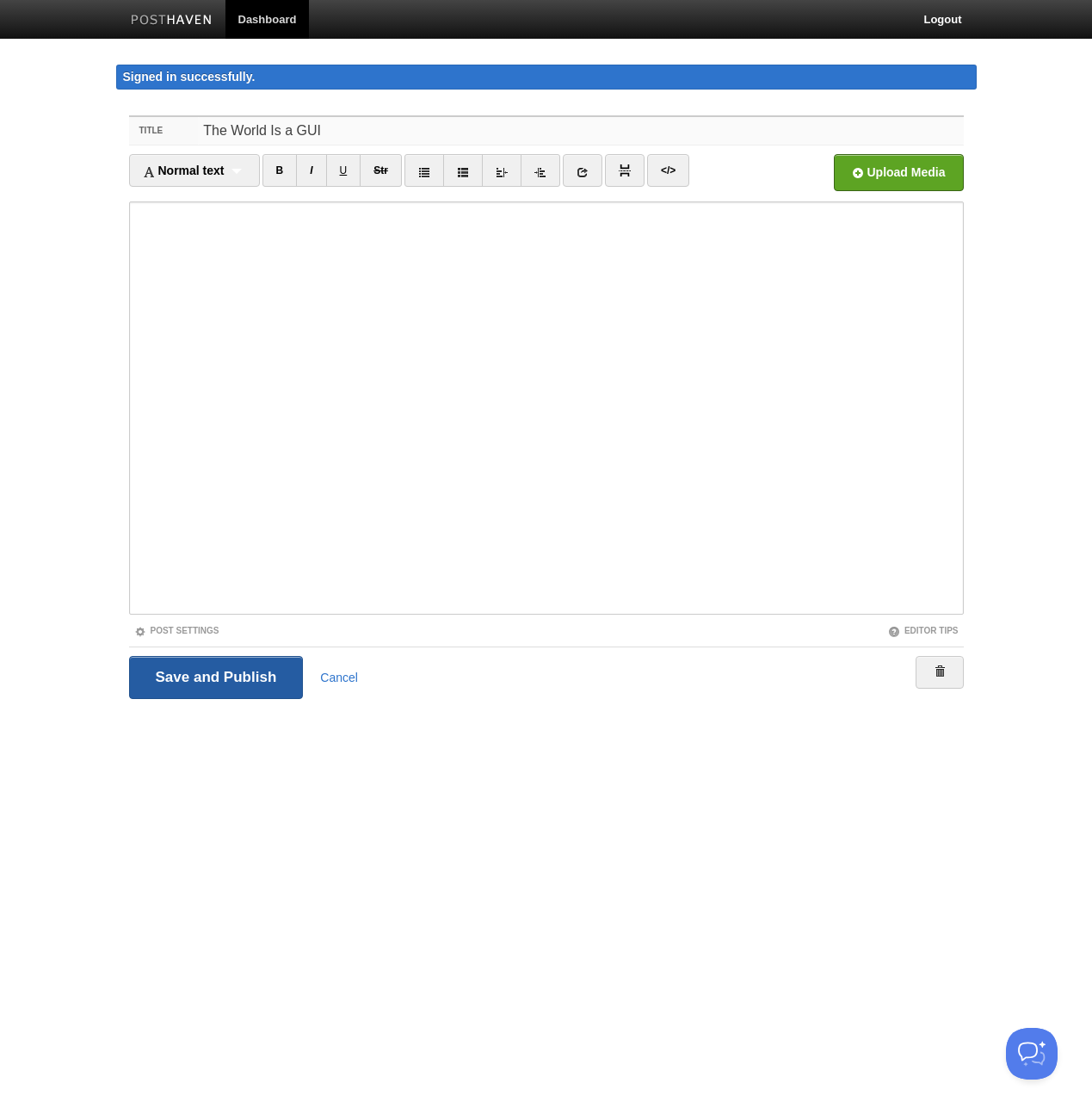
type input "The World Is a GUI"
click at [209, 676] on input "Save and Publish" at bounding box center [216, 678] width 175 height 43
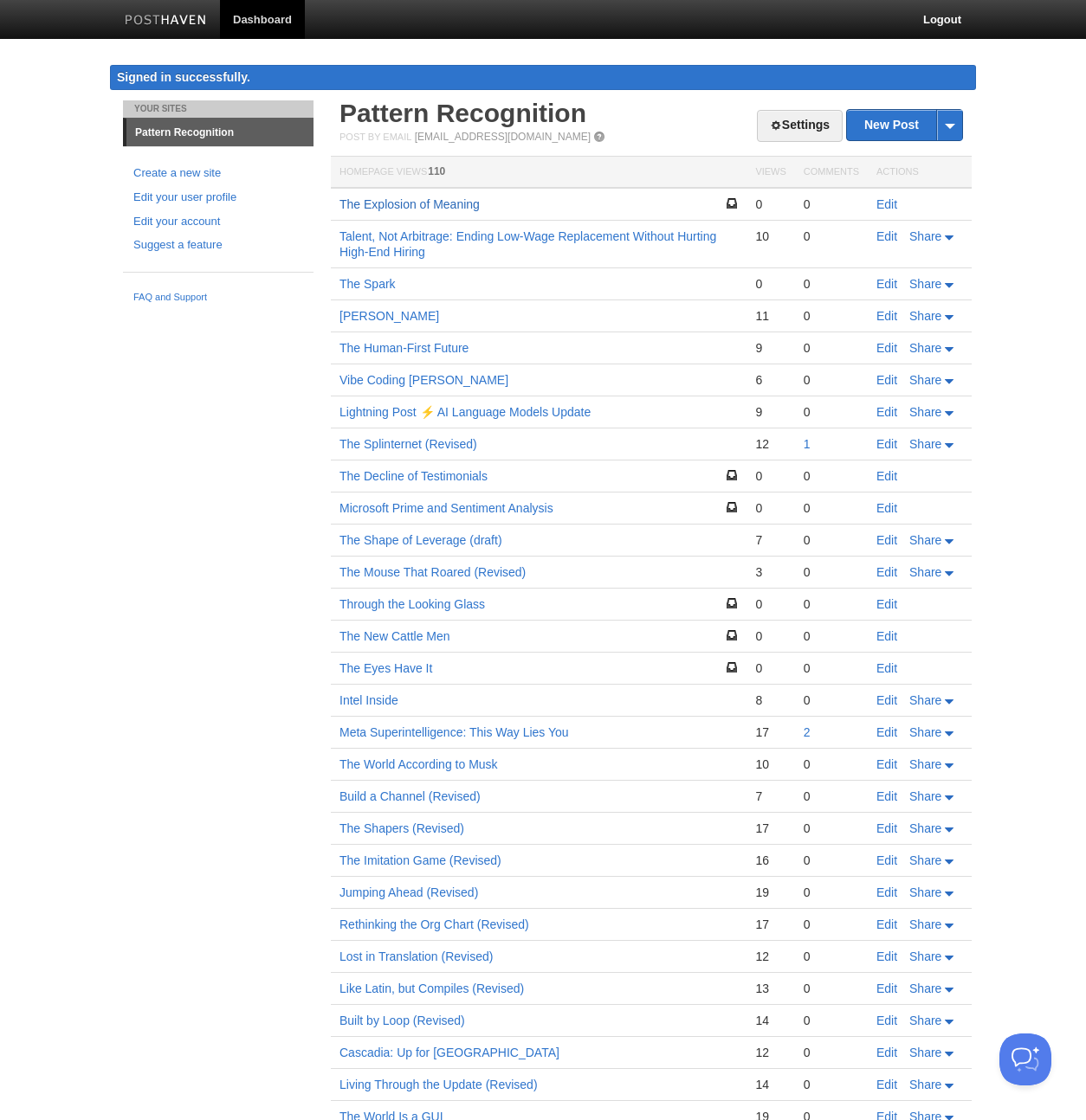
click at [429, 204] on link "The Explosion of Meaning" at bounding box center [409, 205] width 141 height 14
click at [885, 206] on link "Edit" at bounding box center [886, 205] width 21 height 14
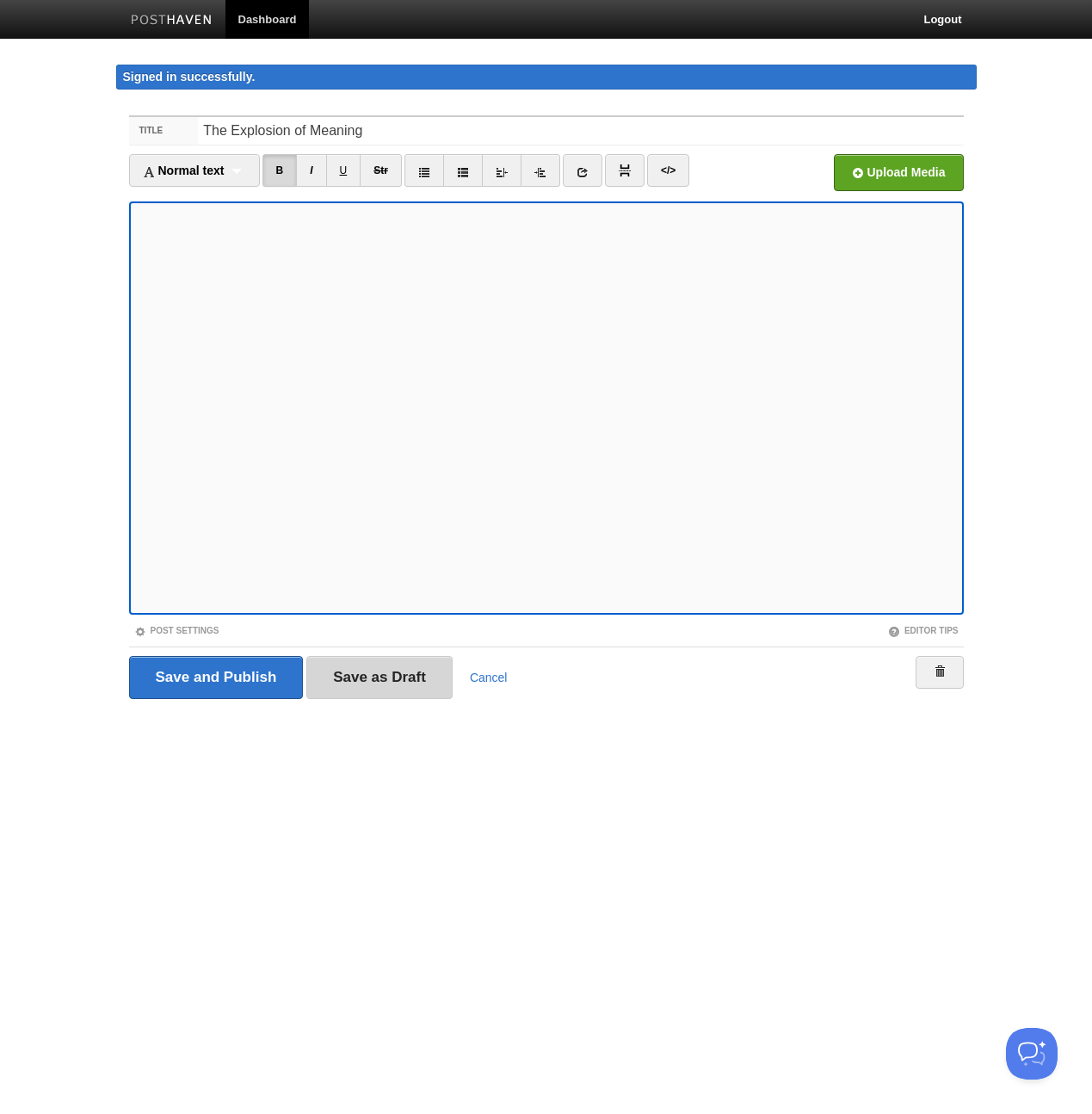
click at [380, 680] on input "Save as Draft" at bounding box center [379, 678] width 147 height 43
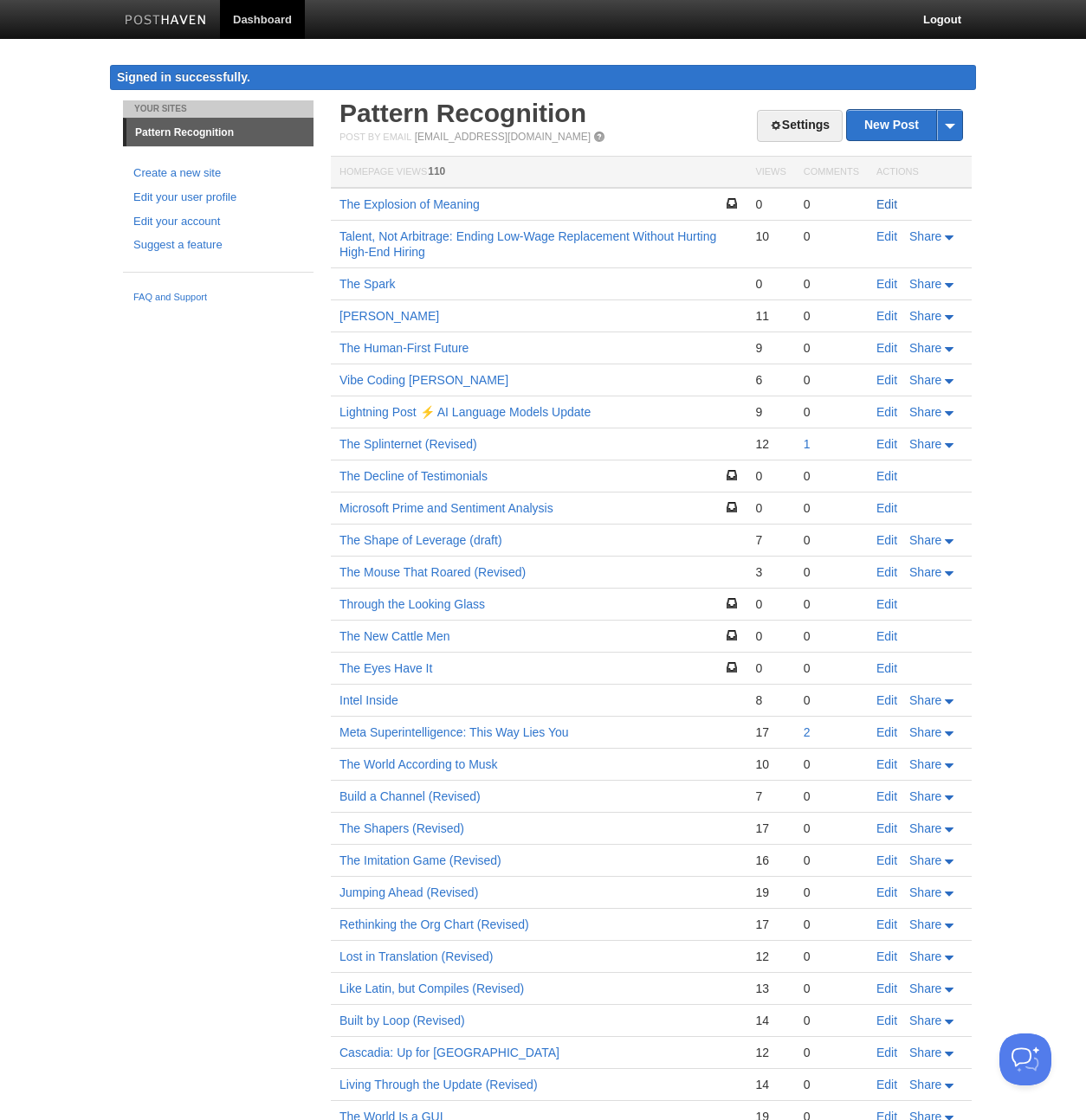
click at [888, 205] on link "Edit" at bounding box center [886, 205] width 21 height 14
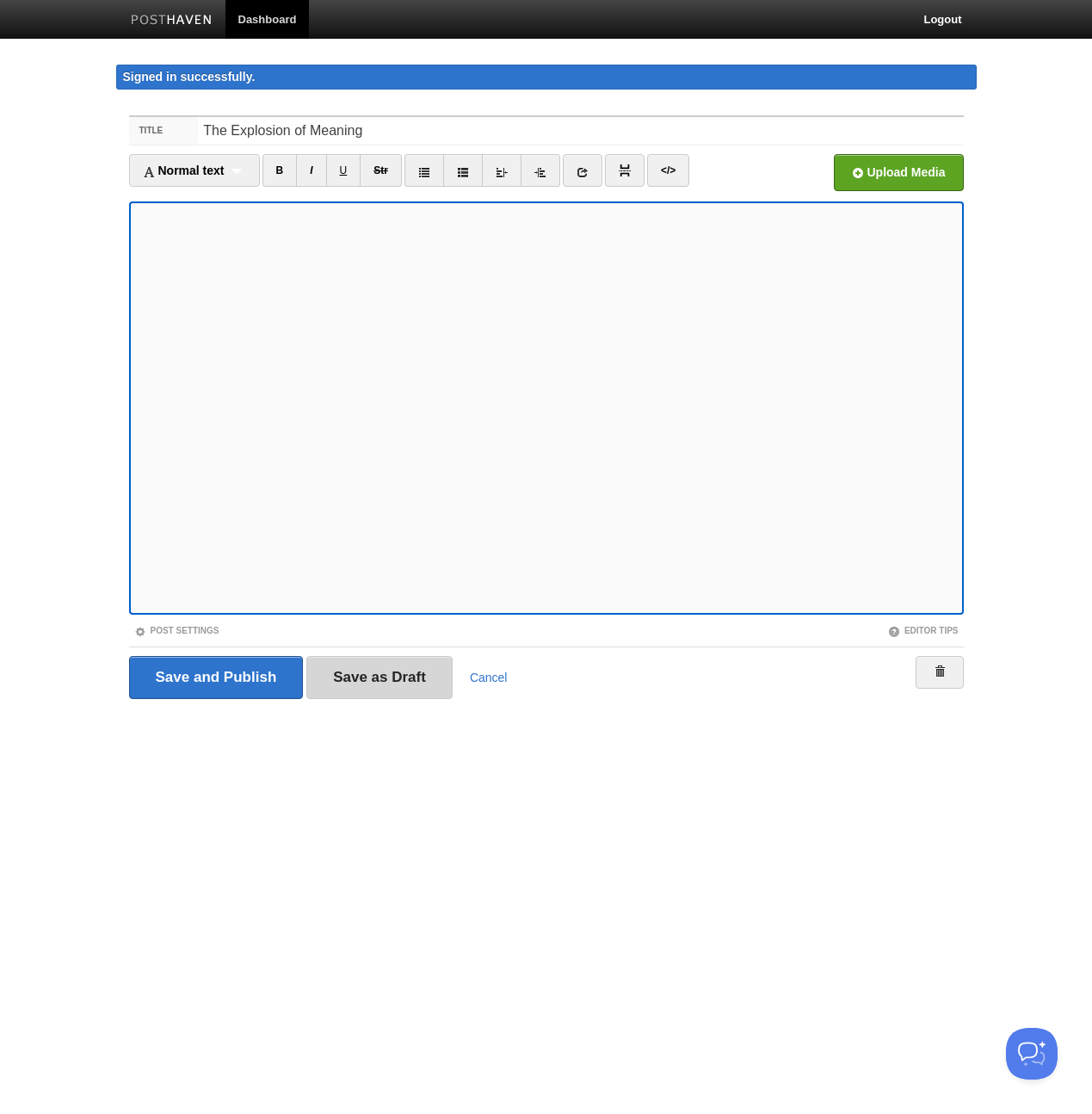
click at [369, 672] on input "Save as Draft" at bounding box center [379, 678] width 147 height 43
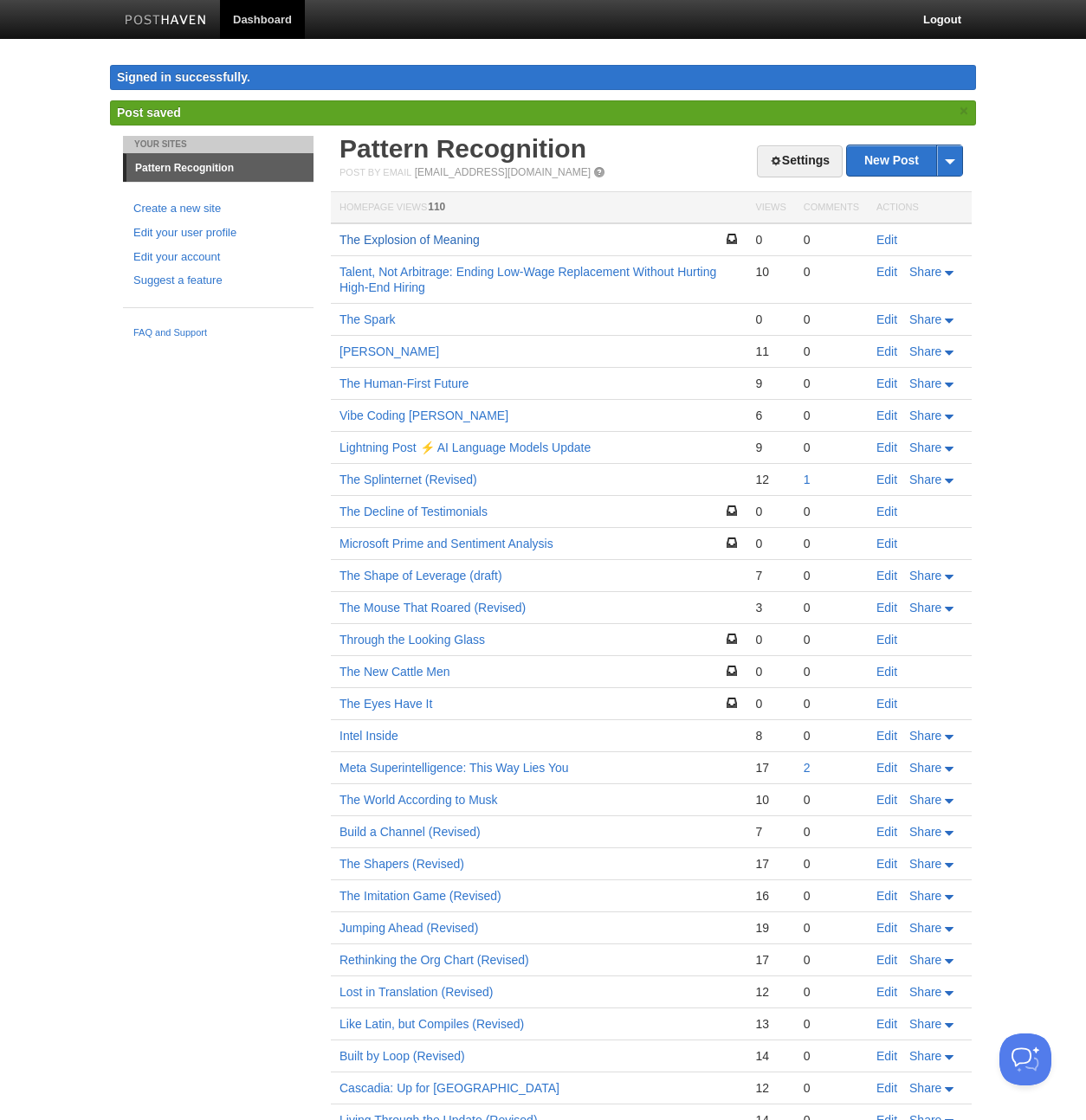
click at [446, 237] on link "The Explosion of Meaning" at bounding box center [409, 240] width 141 height 14
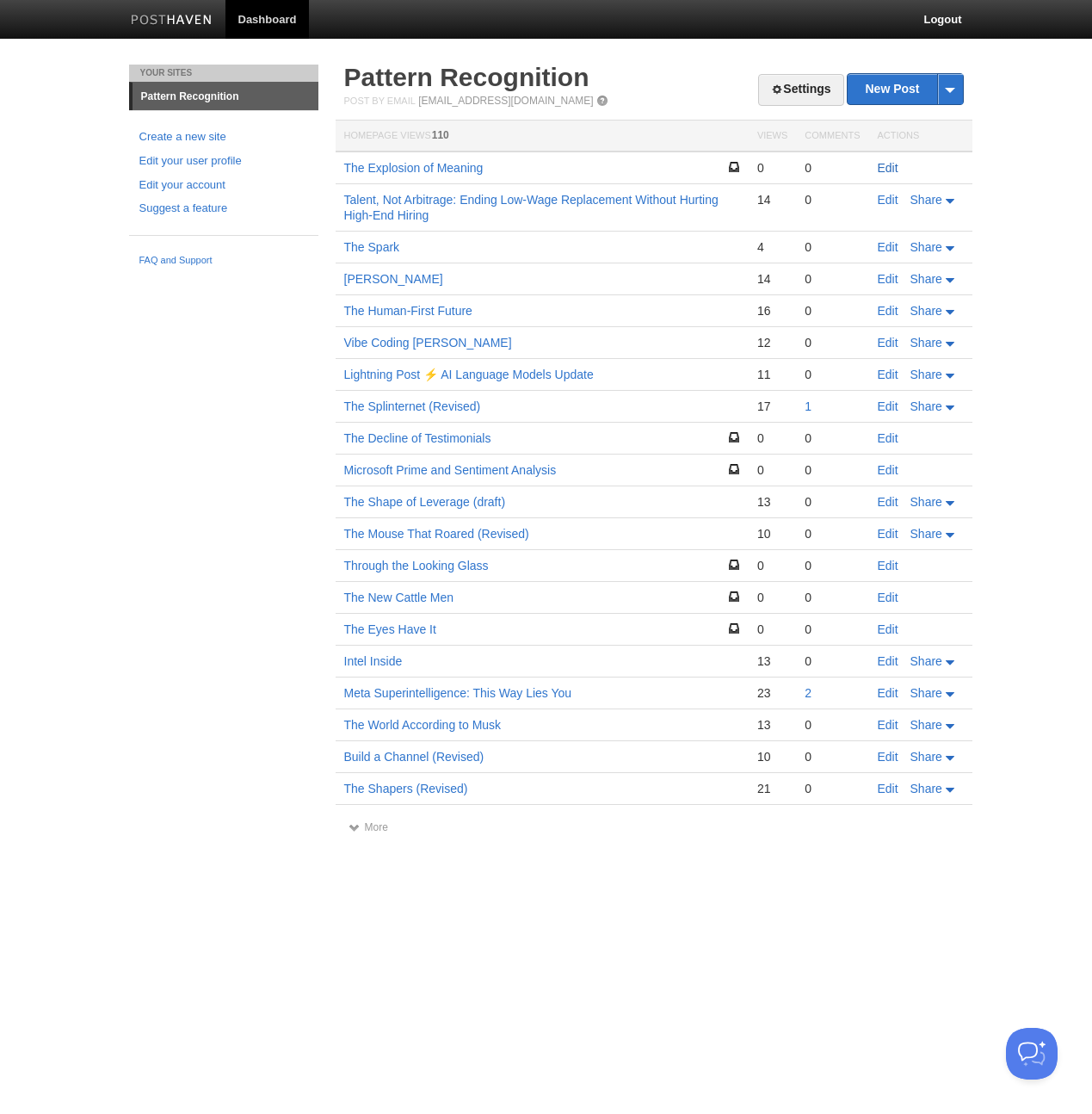
click at [885, 169] on link "Edit" at bounding box center [888, 168] width 21 height 14
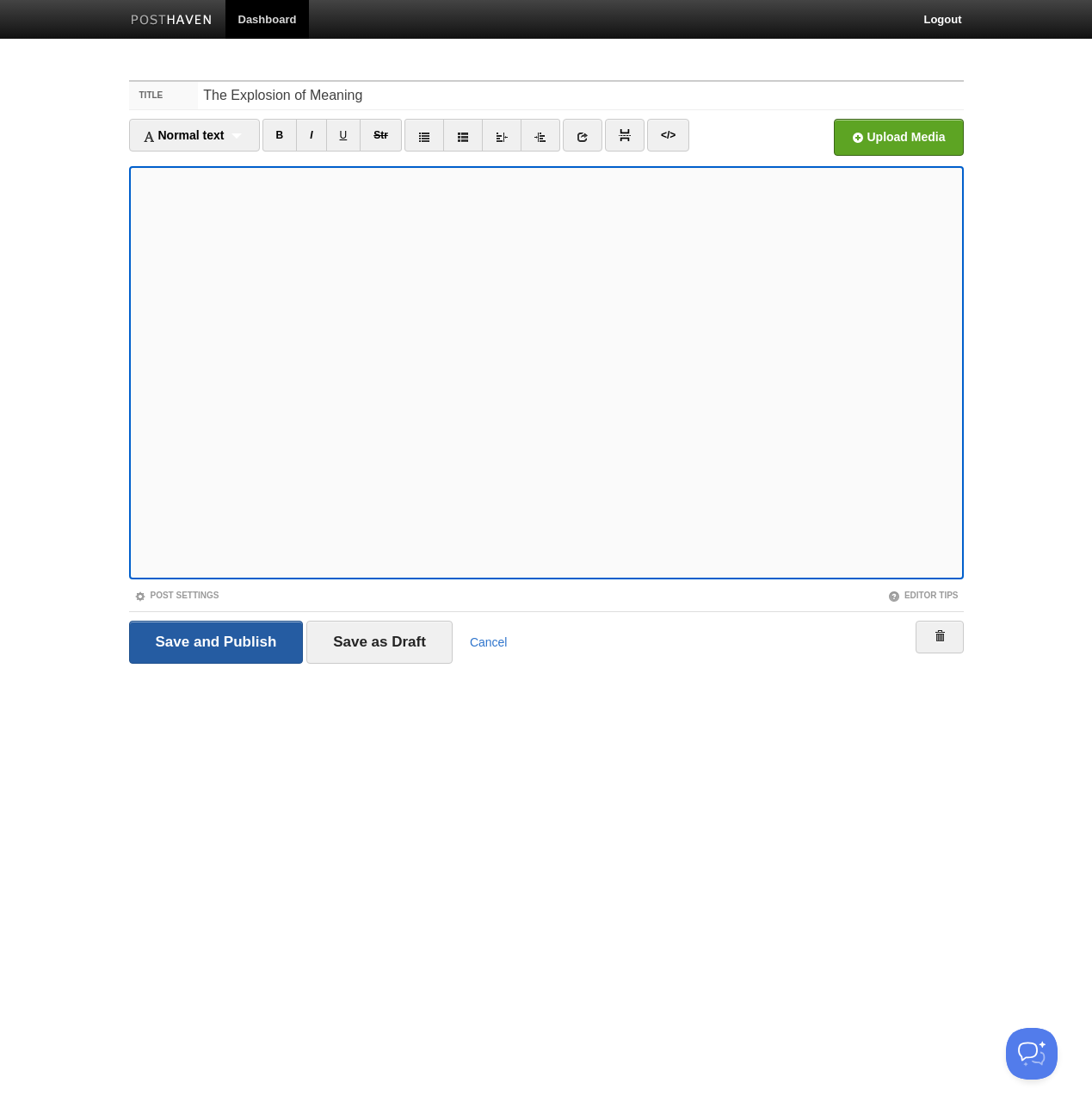
click at [226, 647] on input "Save and Publish" at bounding box center [216, 643] width 175 height 43
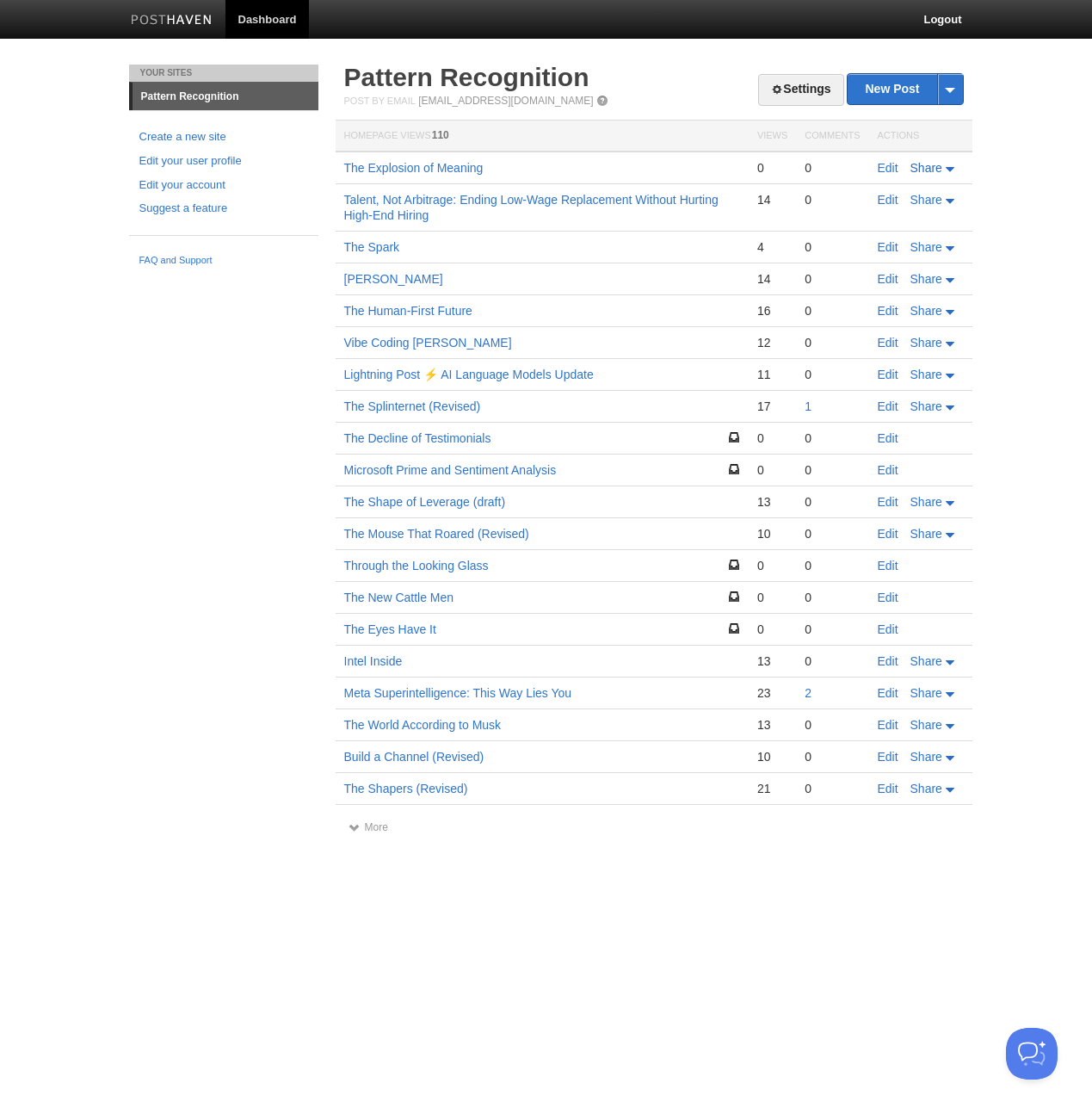
click at [934, 169] on span "Share" at bounding box center [926, 168] width 32 height 14
click at [240, 309] on div "Your Sites Pattern Recognition Create a new site Edit your user profile Edit yo…" at bounding box center [546, 466] width 860 height 803
click at [439, 169] on link "The Explosion of Meaning" at bounding box center [414, 168] width 140 height 14
click at [938, 163] on span "Share" at bounding box center [926, 168] width 32 height 14
click at [902, 218] on span "Twitter" at bounding box center [889, 221] width 39 height 14
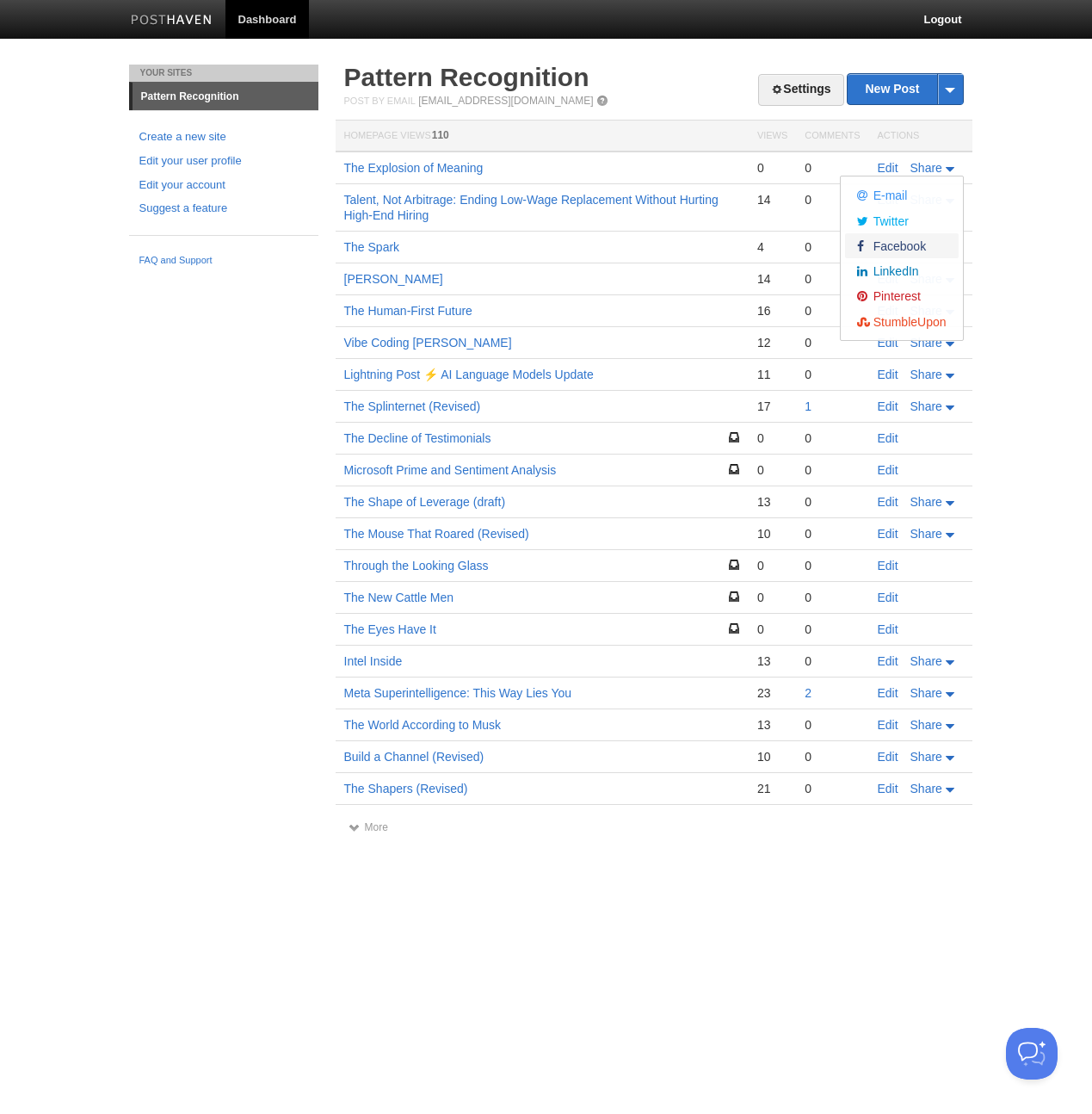
click at [916, 247] on span "Facebook" at bounding box center [897, 246] width 57 height 14
click at [895, 273] on span "LinkedIn" at bounding box center [894, 271] width 49 height 14
click at [145, 434] on div "Your Sites Pattern Recognition Create a new site Edit your user profile Edit yo…" at bounding box center [546, 466] width 860 height 803
